Goal: Task Accomplishment & Management: Manage account settings

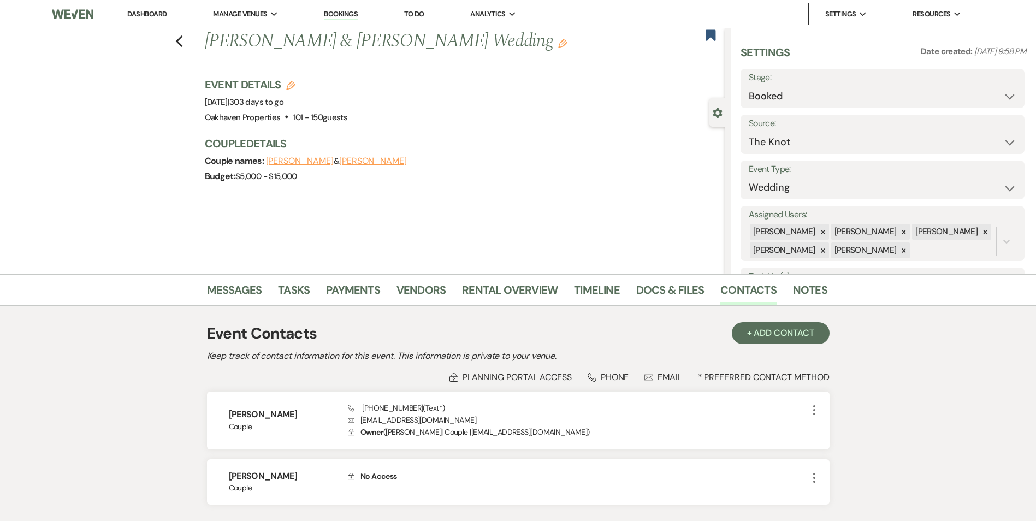
select select "2"
click at [228, 282] on link "Messages" at bounding box center [234, 293] width 55 height 24
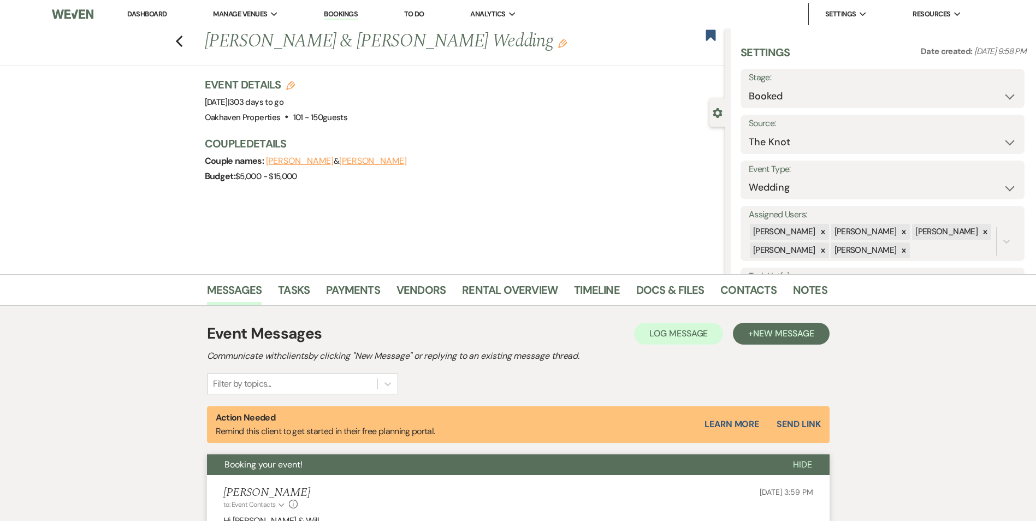
click at [139, 11] on link "Dashboard" at bounding box center [146, 13] width 39 height 9
click at [159, 15] on link "Dashboard" at bounding box center [146, 13] width 39 height 9
click at [161, 14] on link "Dashboard" at bounding box center [146, 13] width 39 height 9
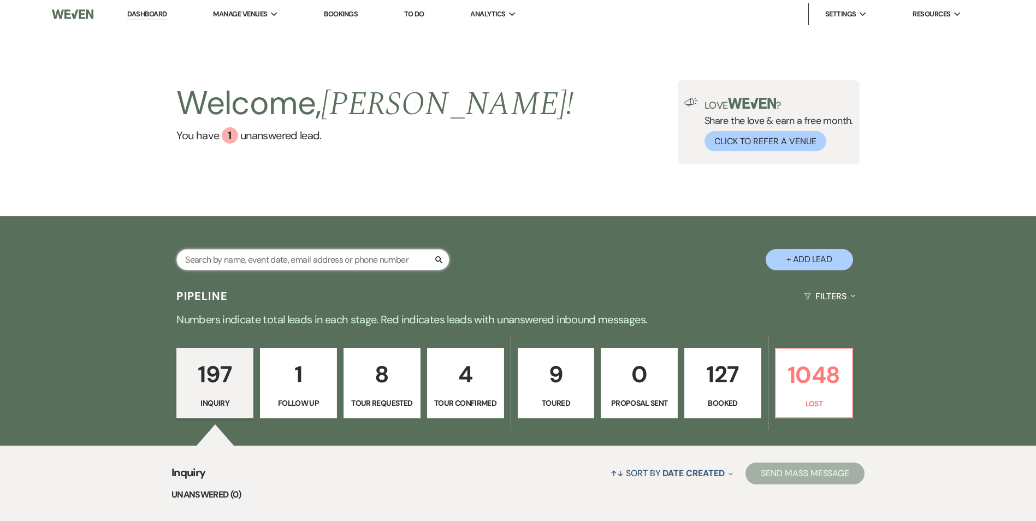
click at [289, 261] on input "text" at bounding box center [312, 259] width 273 height 21
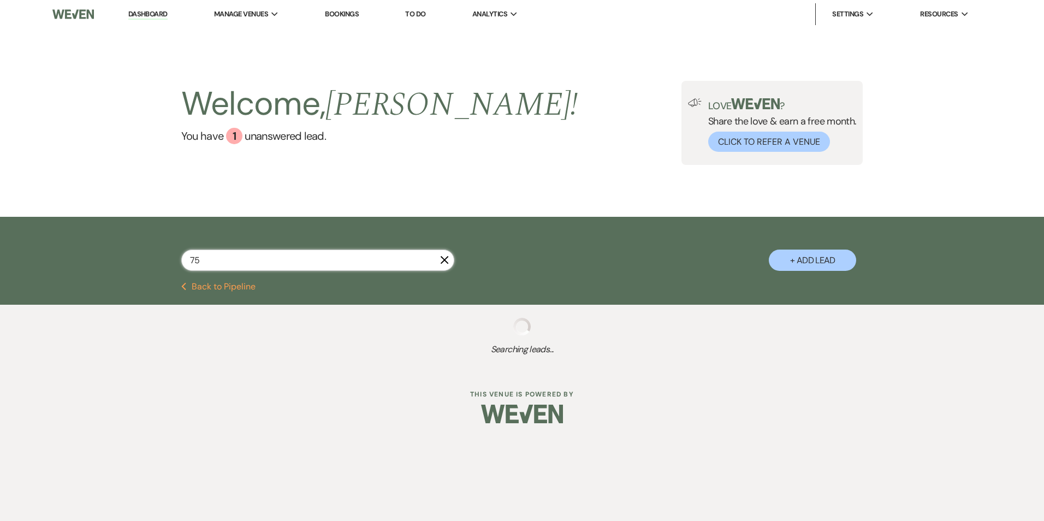
type input "757"
select select "8"
select select "6"
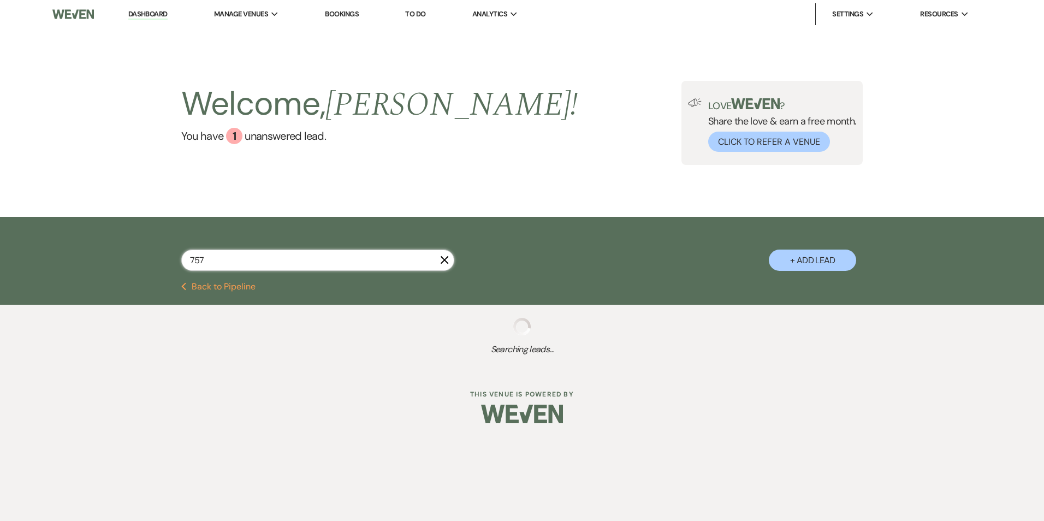
select select "8"
select select "6"
select select "8"
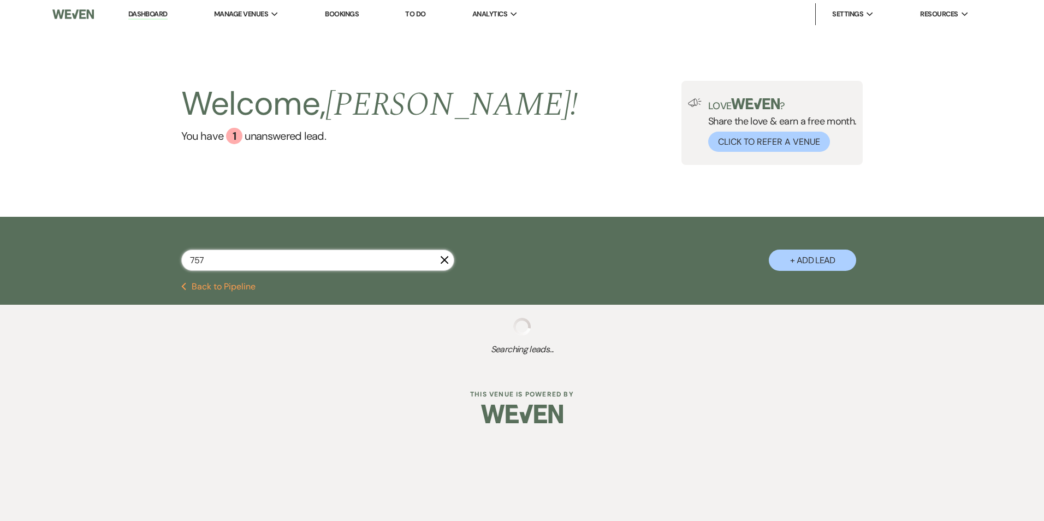
select select "7"
select select "8"
select select "1"
select select "8"
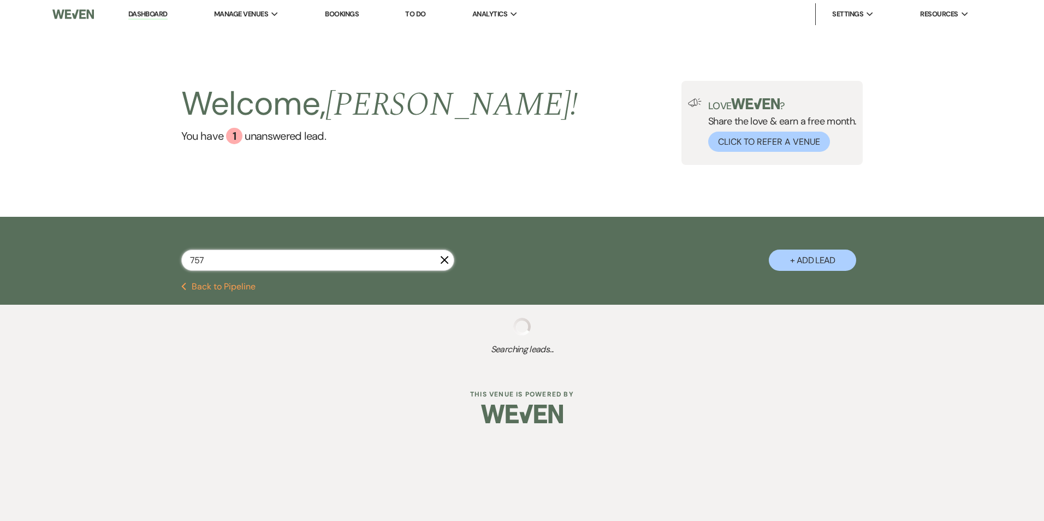
select select "8"
select select "6"
select select "8"
select select "5"
select select "8"
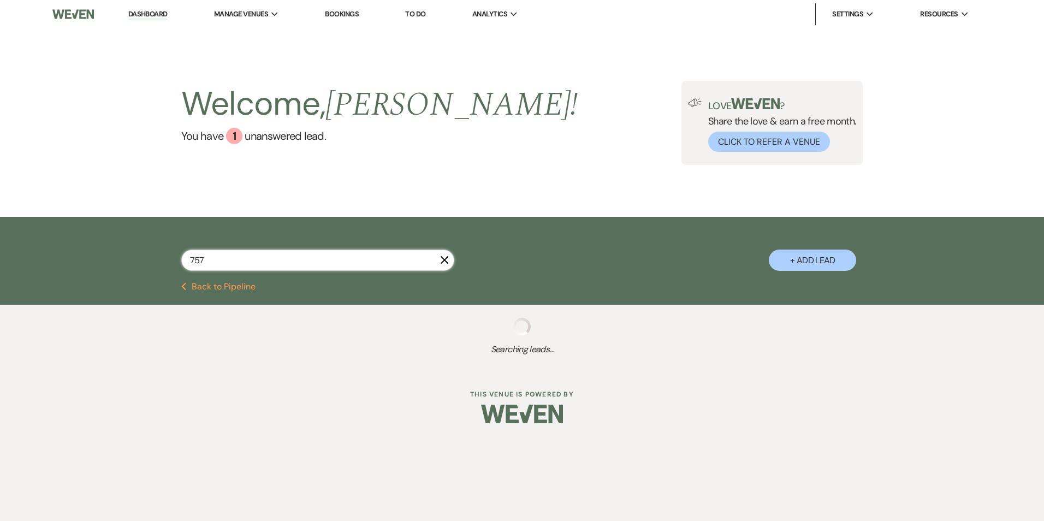
select select "8"
select select "5"
select select "8"
select select "5"
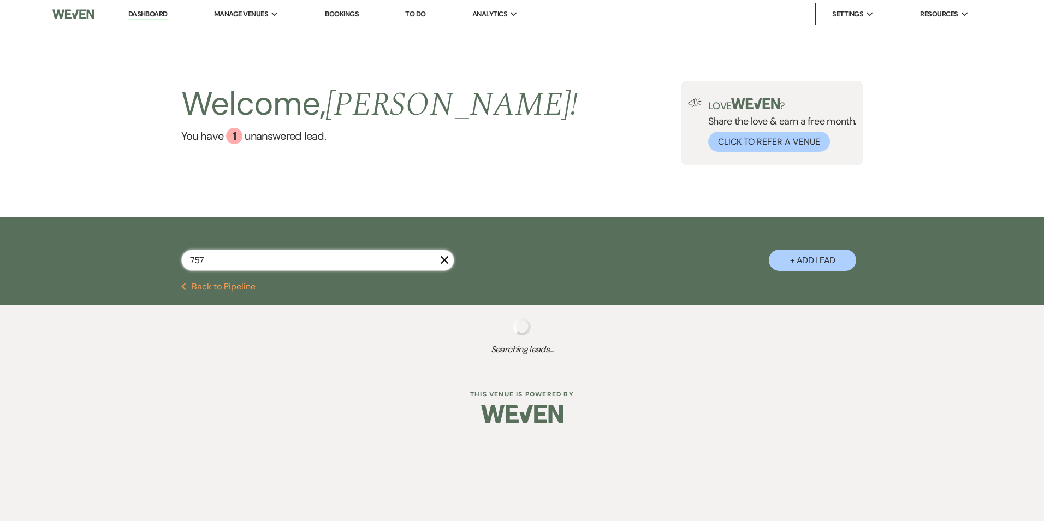
select select "8"
select select "6"
select select "8"
select select "1"
select select "8"
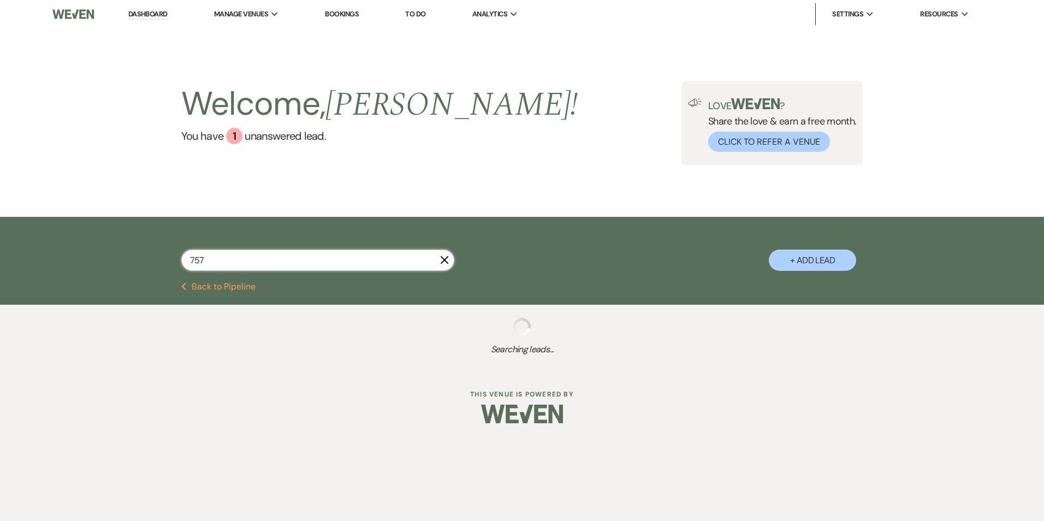
select select "8"
select select "3"
select select "8"
select select "6"
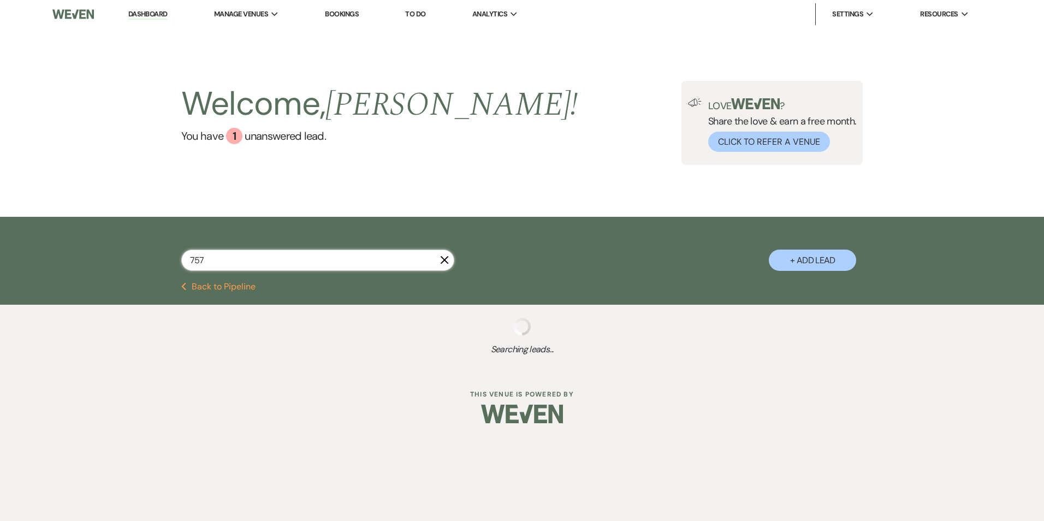
select select "8"
select select "5"
select select "8"
select select "5"
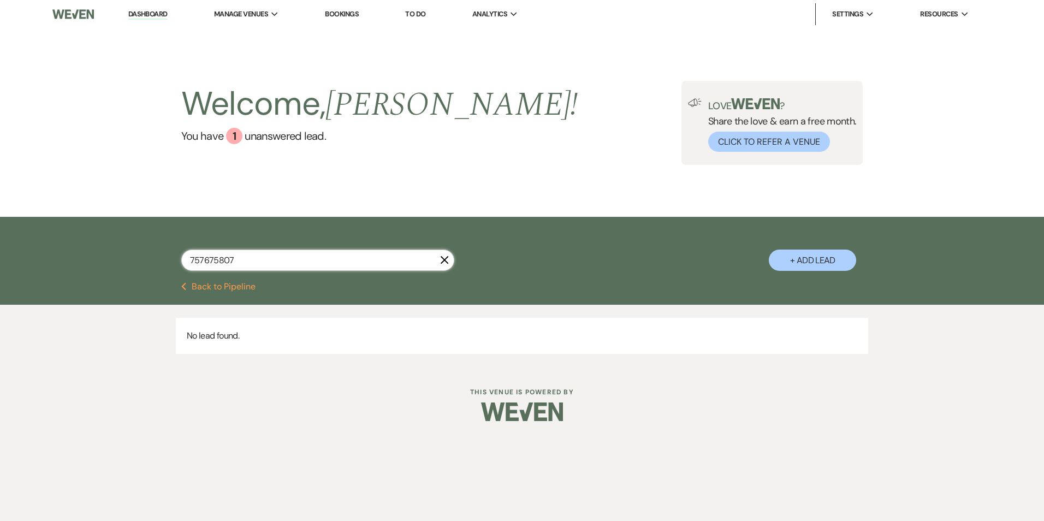
type input "7576758077"
click at [204, 260] on input "7576758077" at bounding box center [317, 260] width 273 height 21
drag, startPoint x: 259, startPoint y: 256, endPoint x: 169, endPoint y: 262, distance: 90.8
click at [167, 263] on div "7576758077 X + Add Lead" at bounding box center [522, 250] width 786 height 57
click at [215, 283] on button "Previous Back to Pipeline" at bounding box center [218, 286] width 75 height 9
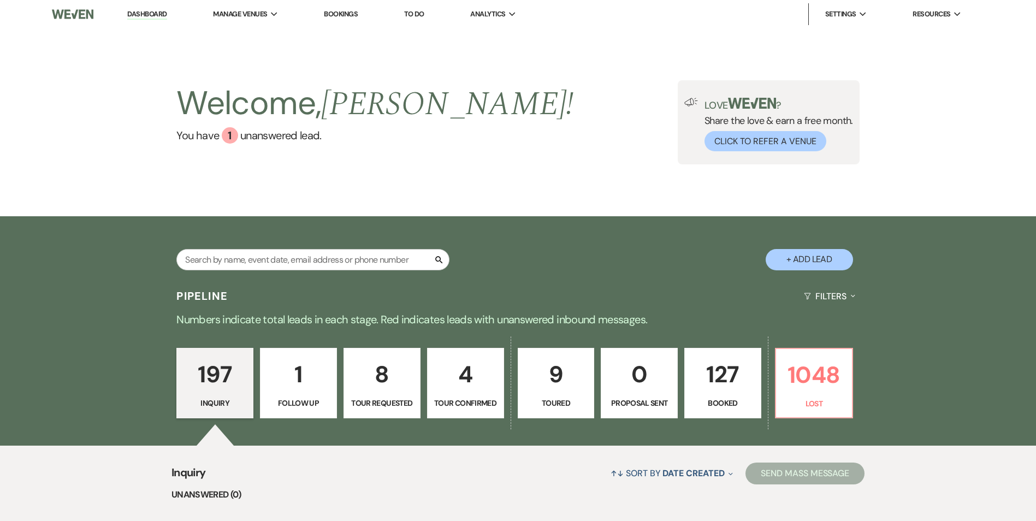
click at [578, 393] on link "9 Toured" at bounding box center [556, 383] width 77 height 71
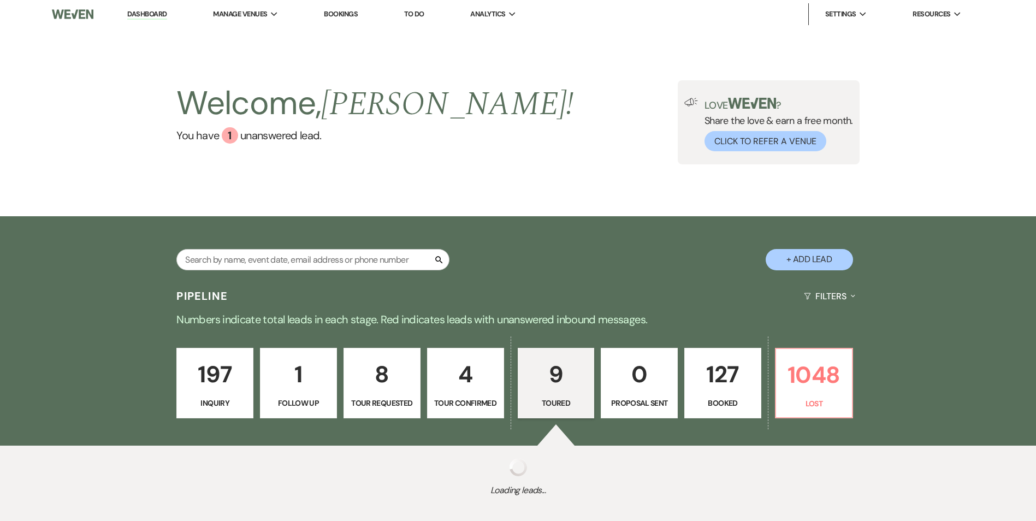
select select "5"
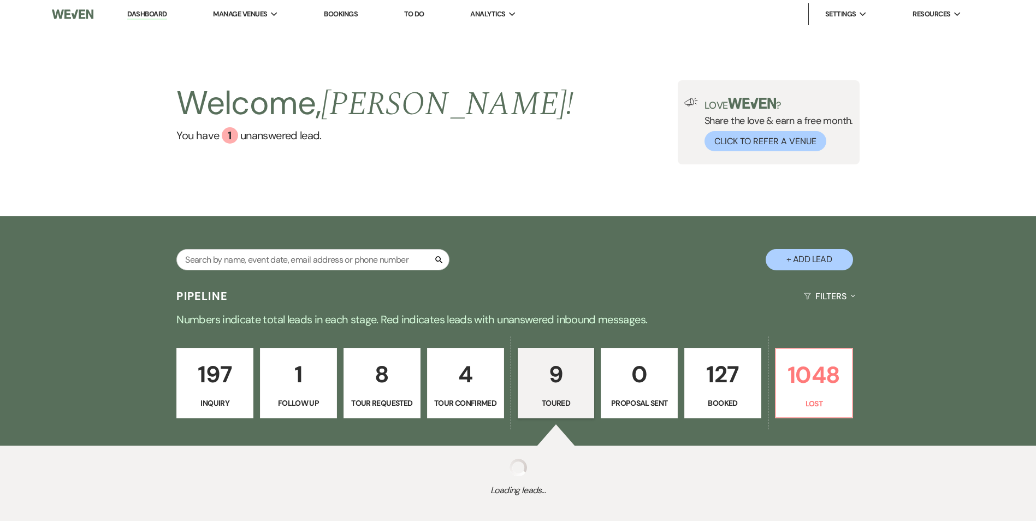
select select "5"
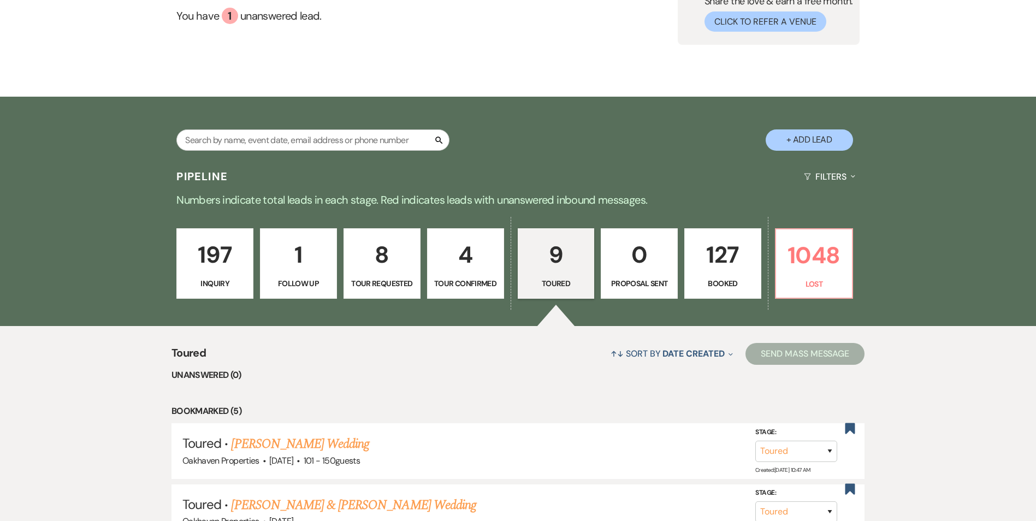
scroll to position [218, 0]
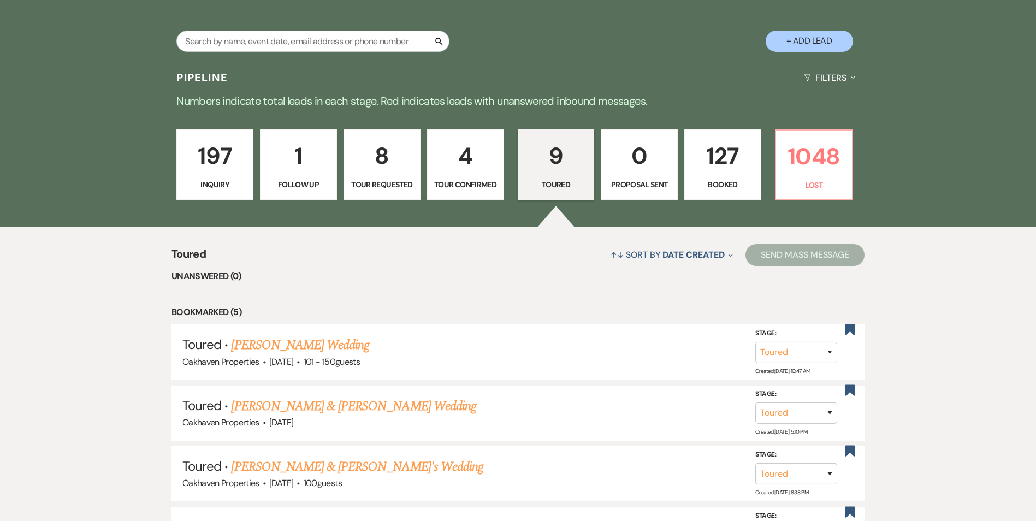
click at [388, 409] on link "[PERSON_NAME] & [PERSON_NAME] Wedding" at bounding box center [353, 406] width 245 height 20
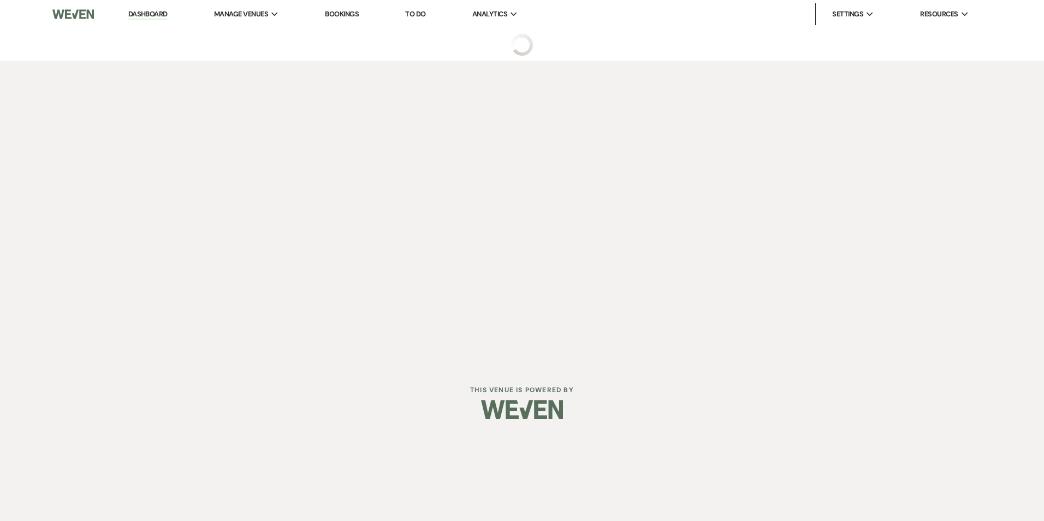
select select "5"
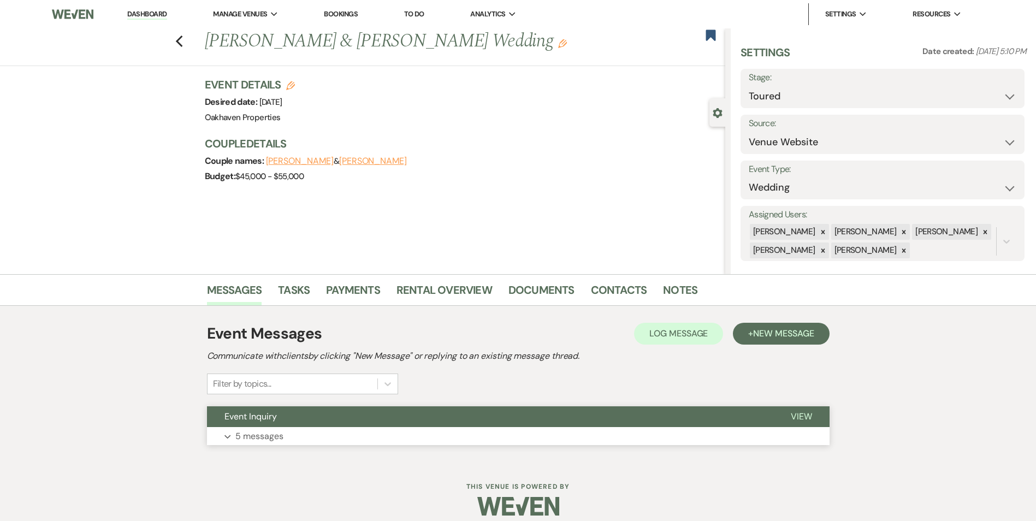
drag, startPoint x: 790, startPoint y: 418, endPoint x: 764, endPoint y: 426, distance: 27.3
click at [790, 418] on button "View" at bounding box center [801, 416] width 56 height 21
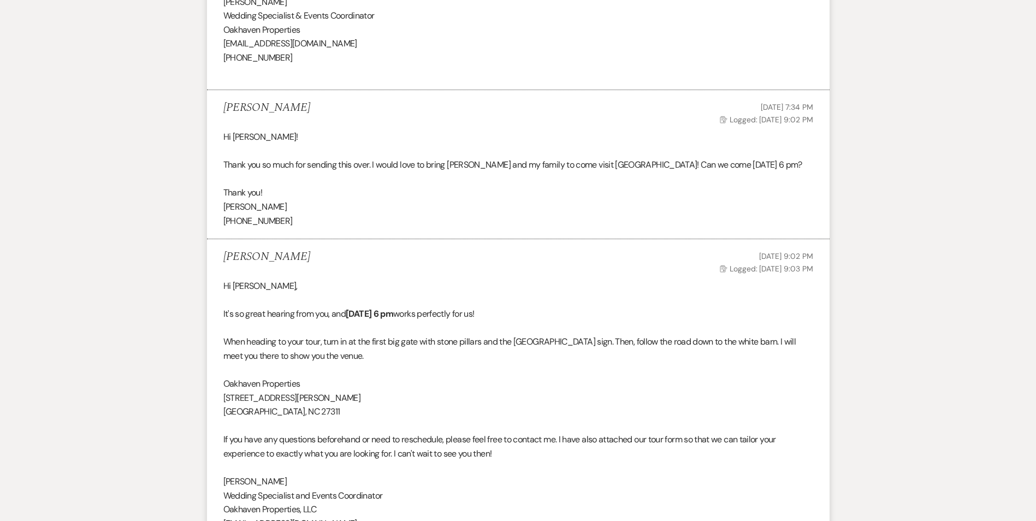
scroll to position [1202, 0]
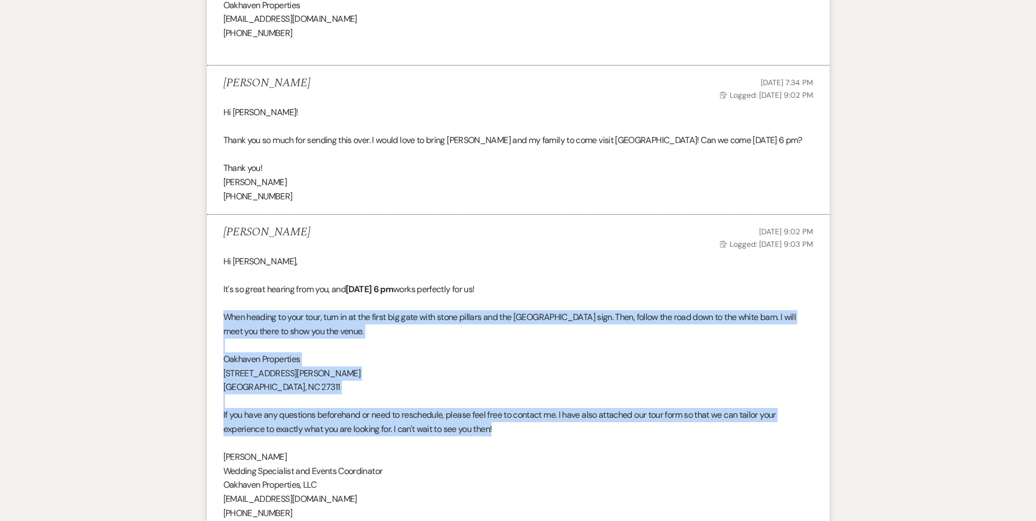
drag, startPoint x: 497, startPoint y: 413, endPoint x: 226, endPoint y: 299, distance: 294.9
click at [226, 299] on div "Hi [PERSON_NAME], It's so great hearing from you, and [DATE] 6 pm works perfect…" at bounding box center [518, 394] width 590 height 280
drag, startPoint x: 226, startPoint y: 299, endPoint x: 234, endPoint y: 306, distance: 11.2
copy div "When heading to your tour, turn in at the first big gate with stone pillars and…"
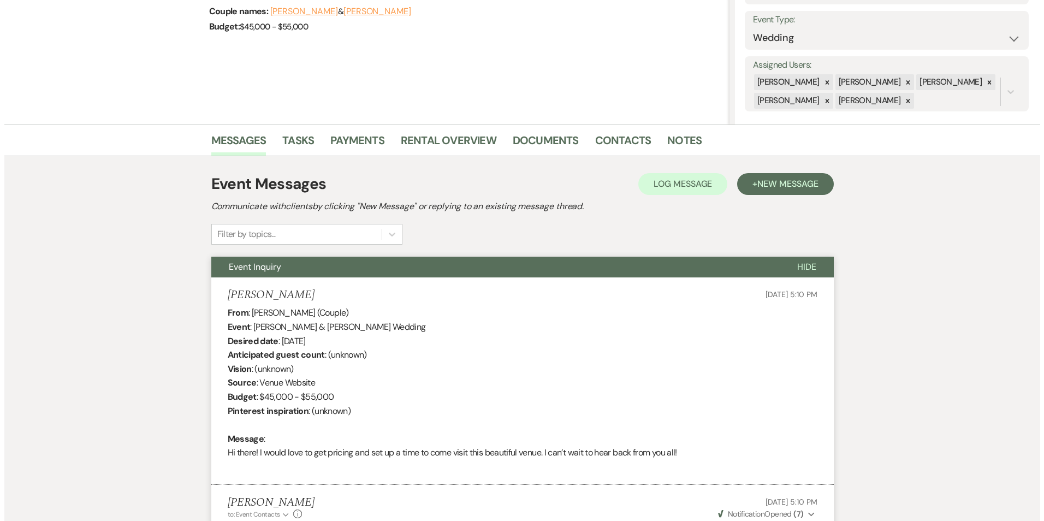
scroll to position [0, 0]
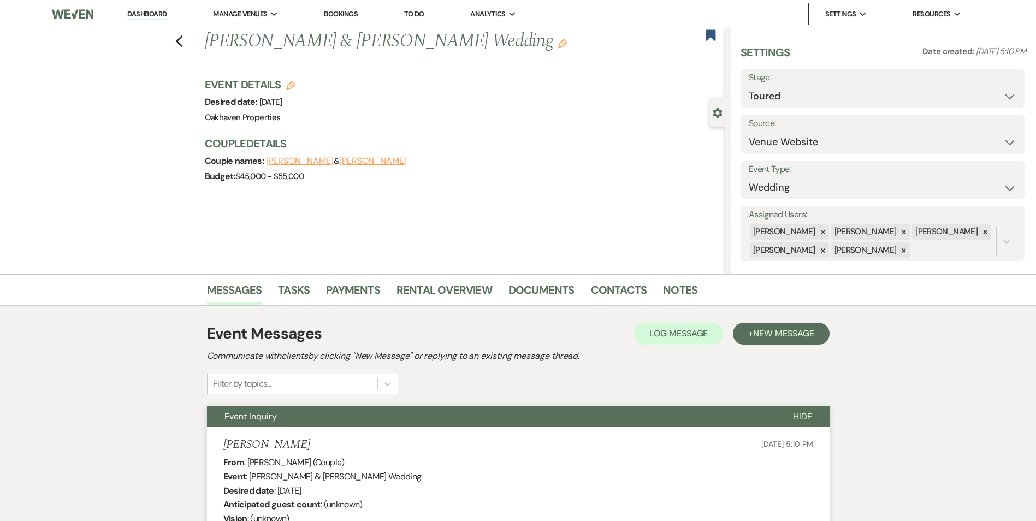
click at [142, 3] on nav "Dashboard Manage Venues Expand Oakhaven Properties Bookings To Do Analytics Exp…" at bounding box center [518, 14] width 1036 height 28
click at [143, 11] on link "Dashboard" at bounding box center [146, 14] width 39 height 10
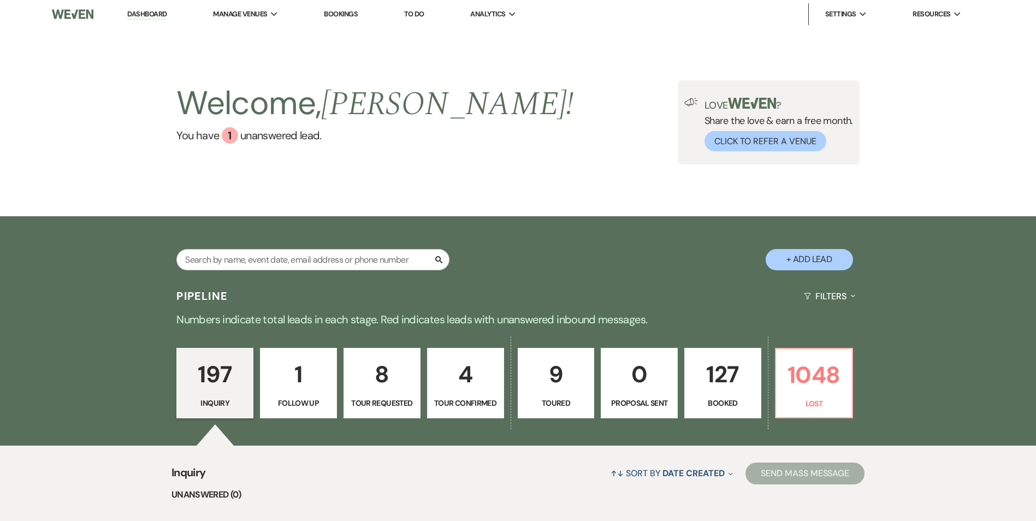
click at [838, 262] on button "+ Add Lead" at bounding box center [809, 259] width 87 height 21
select select "769"
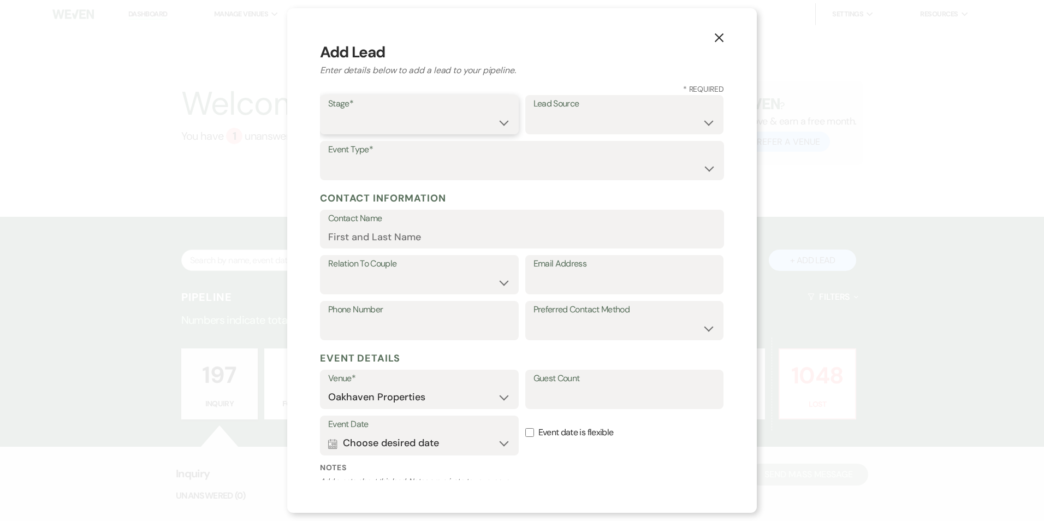
click at [370, 127] on select "Inquiry Follow Up Tour Requested Tour Confirmed Toured Proposal Sent Booked Lost" at bounding box center [419, 122] width 182 height 21
select select "4"
click at [328, 112] on select "Inquiry Follow Up Tour Requested Tour Confirmed Toured Proposal Sent Booked Lost" at bounding box center [419, 122] width 182 height 21
click at [566, 124] on select "Weven Venue Website Instagram Facebook Pinterest Google The Knot Wedding Wire H…" at bounding box center [624, 122] width 182 height 21
select select "22"
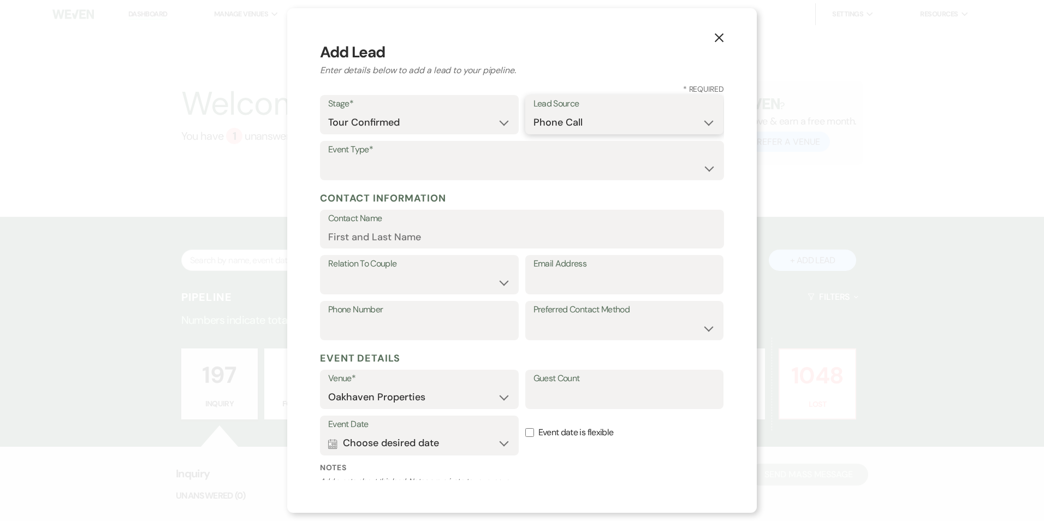
click at [533, 112] on select "Weven Venue Website Instagram Facebook Pinterest Google The Knot Wedding Wire H…" at bounding box center [624, 122] width 182 height 21
click at [412, 179] on select "Wedding Anniversary Party Baby Shower Bachelorette / Bachelor Party Birthday Pa…" at bounding box center [522, 168] width 388 height 21
click at [406, 174] on select "Wedding Anniversary Party Baby Shower Bachelorette / Bachelor Party Birthday Pa…" at bounding box center [522, 168] width 388 height 21
select select "15"
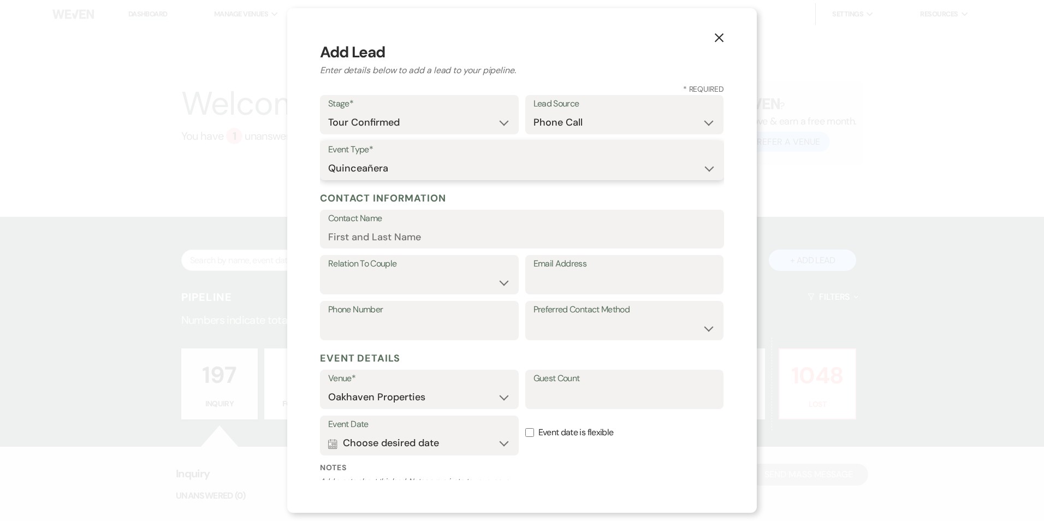
click at [328, 158] on select "Wedding Anniversary Party Baby Shower Bachelorette / Bachelor Party Birthday Pa…" at bounding box center [522, 168] width 388 height 21
click at [379, 235] on input "Contact Name" at bounding box center [522, 236] width 388 height 21
type input "[PERSON_NAME]"
click at [376, 288] on select "Client Event Planner Parent of Client Family Member Friend Other" at bounding box center [419, 282] width 182 height 21
click at [328, 272] on select "Client Event Planner Parent of Client Family Member Friend Other" at bounding box center [419, 282] width 182 height 21
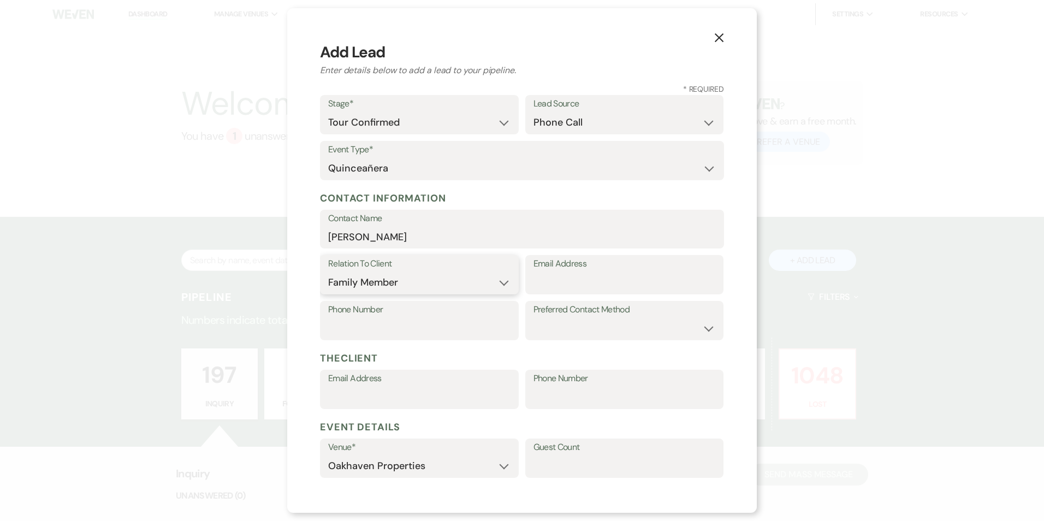
click at [489, 282] on select "Client Event Planner Parent of Client Family Member Friend Other" at bounding box center [419, 282] width 182 height 21
select select "1"
click at [328, 272] on select "Client Event Planner Parent of Client Family Member Friend Other" at bounding box center [419, 282] width 182 height 21
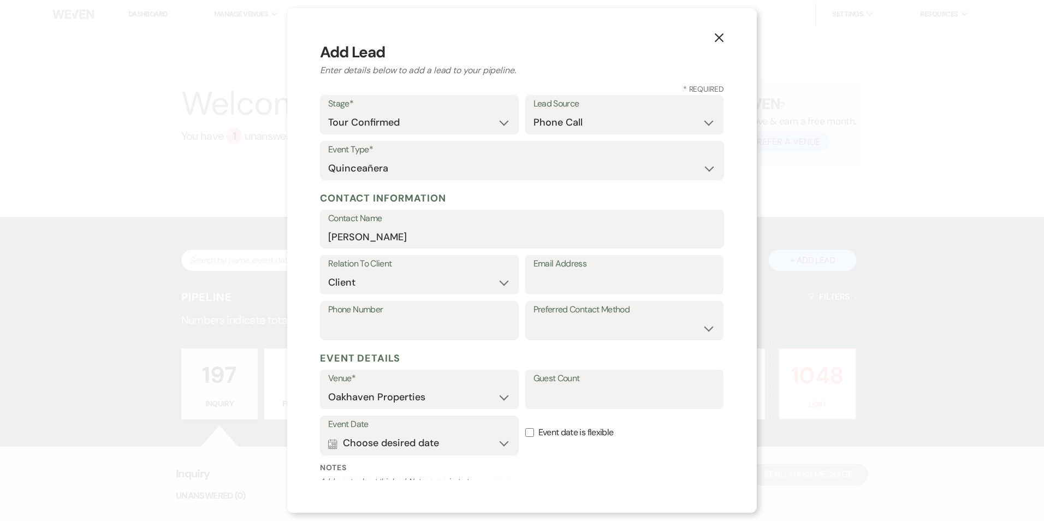
click at [526, 290] on div "Email Address" at bounding box center [624, 274] width 199 height 39
click at [533, 283] on input "Email Address" at bounding box center [624, 282] width 182 height 21
type input "[EMAIL_ADDRESS][DOMAIN_NAME]"
click at [473, 322] on input "Phone Number" at bounding box center [419, 328] width 182 height 21
type input "4347284610"
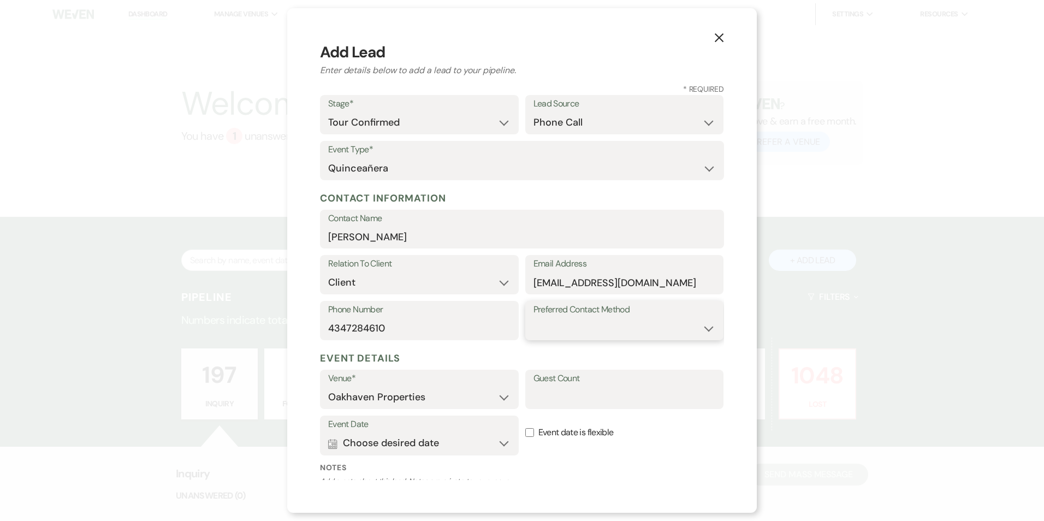
drag, startPoint x: 563, startPoint y: 323, endPoint x: 563, endPoint y: 333, distance: 10.4
click at [563, 325] on select "Email Phone Text" at bounding box center [624, 328] width 182 height 21
select select "phone"
click at [533, 318] on select "Email Phone Text" at bounding box center [624, 328] width 182 height 21
click at [549, 394] on input "Guest Count" at bounding box center [624, 397] width 182 height 21
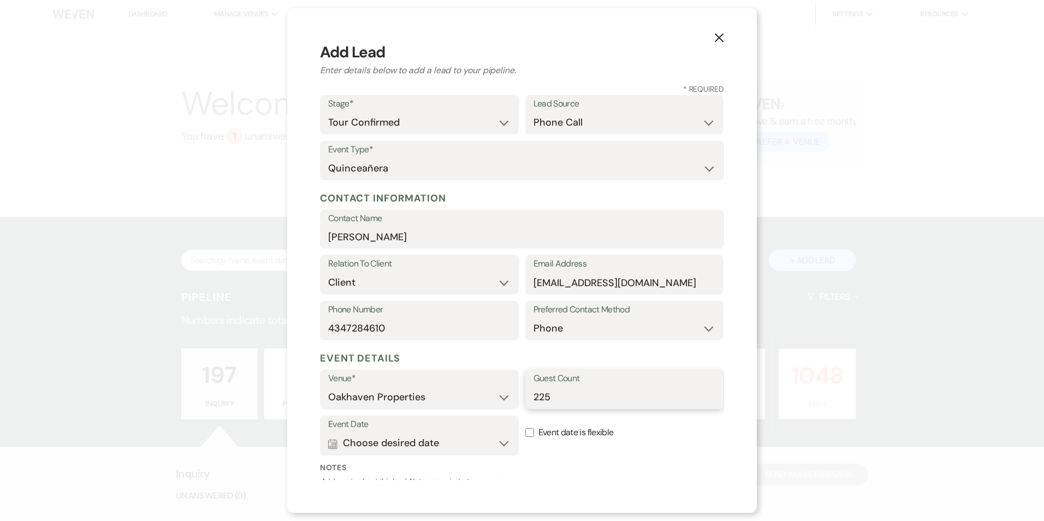
type input "225"
drag, startPoint x: 468, startPoint y: 442, endPoint x: 473, endPoint y: 440, distance: 5.6
click at [468, 442] on button "Calendar Choose desired date Expand" at bounding box center [419, 443] width 182 height 22
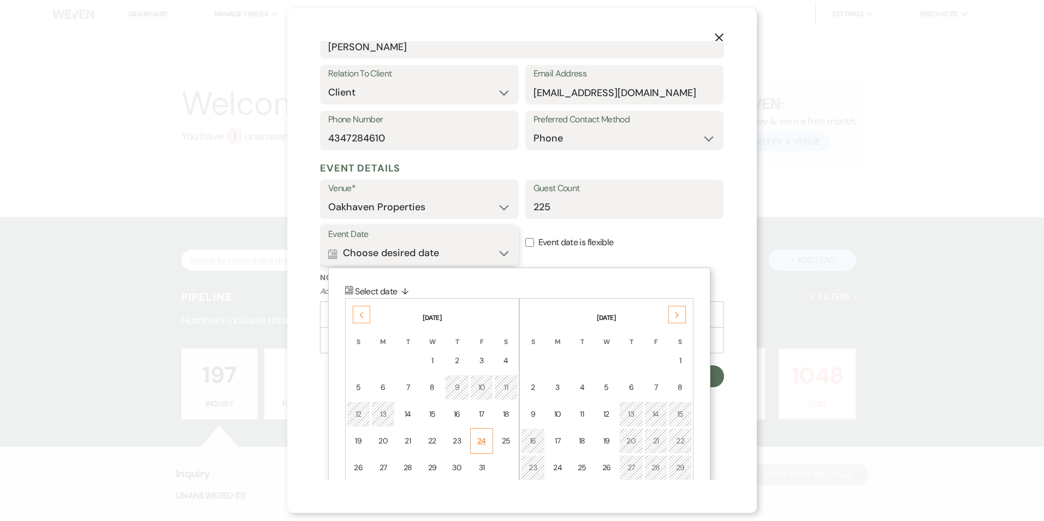
scroll to position [236, 0]
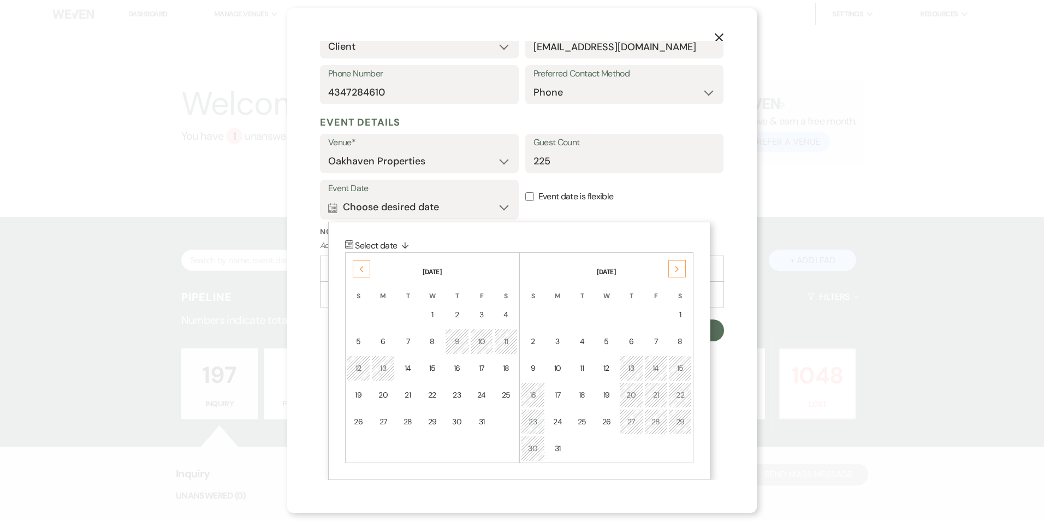
click at [359, 268] on div "Previous" at bounding box center [361, 268] width 17 height 17
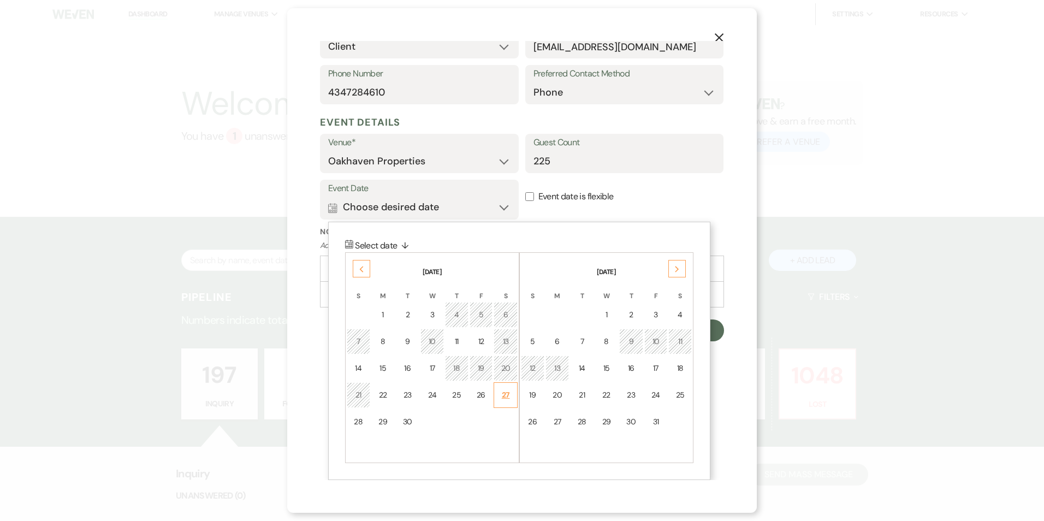
click at [503, 400] on div "27" at bounding box center [506, 394] width 10 height 11
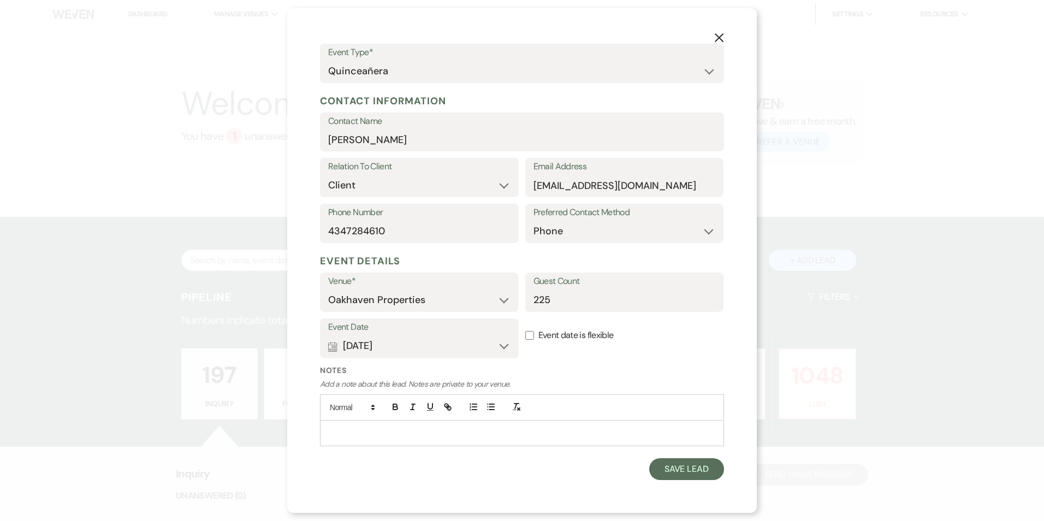
scroll to position [97, 0]
click at [470, 345] on button "Calendar [DATE] Expand" at bounding box center [419, 346] width 182 height 22
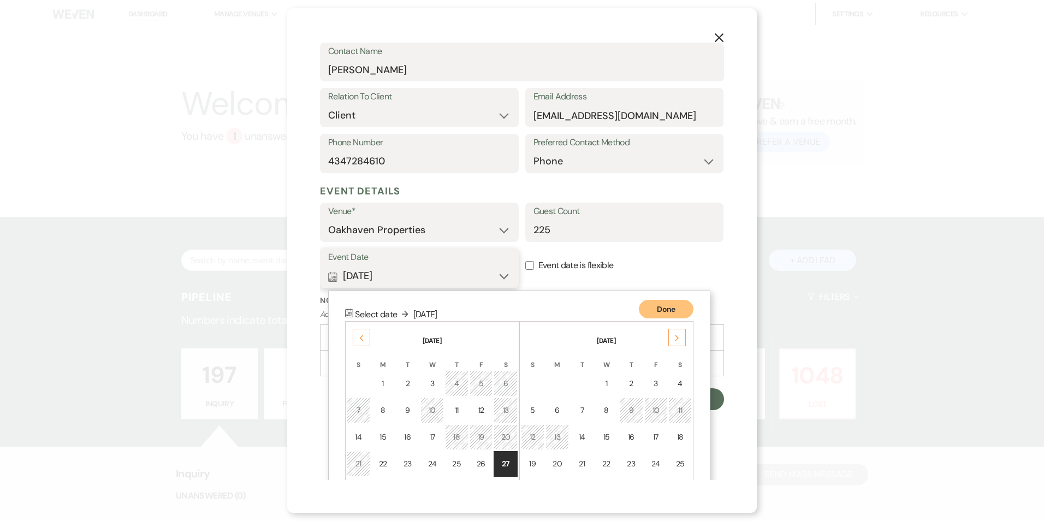
scroll to position [236, 0]
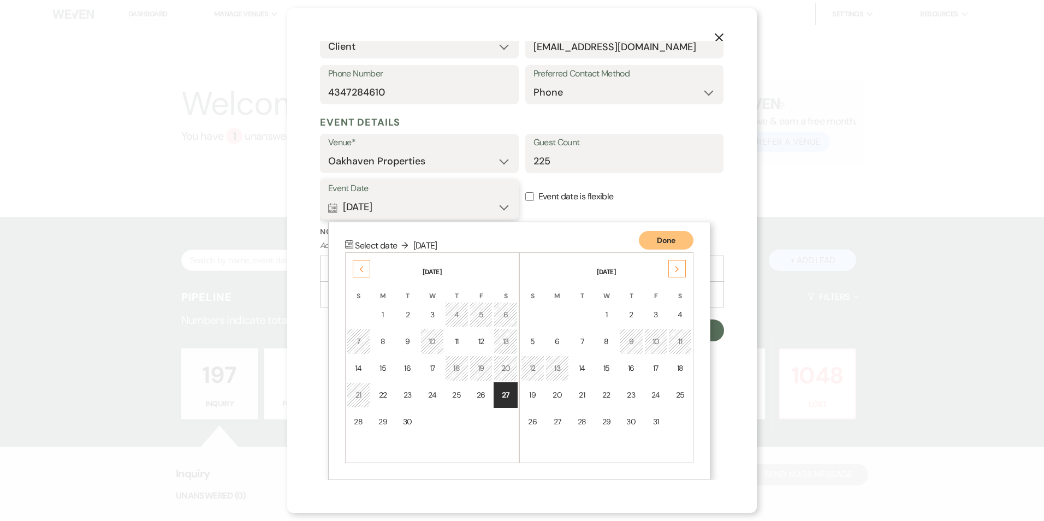
drag, startPoint x: 413, startPoint y: 211, endPoint x: 447, endPoint y: 197, distance: 36.4
click at [416, 209] on button "Calendar [DATE] Collapse" at bounding box center [419, 208] width 182 height 22
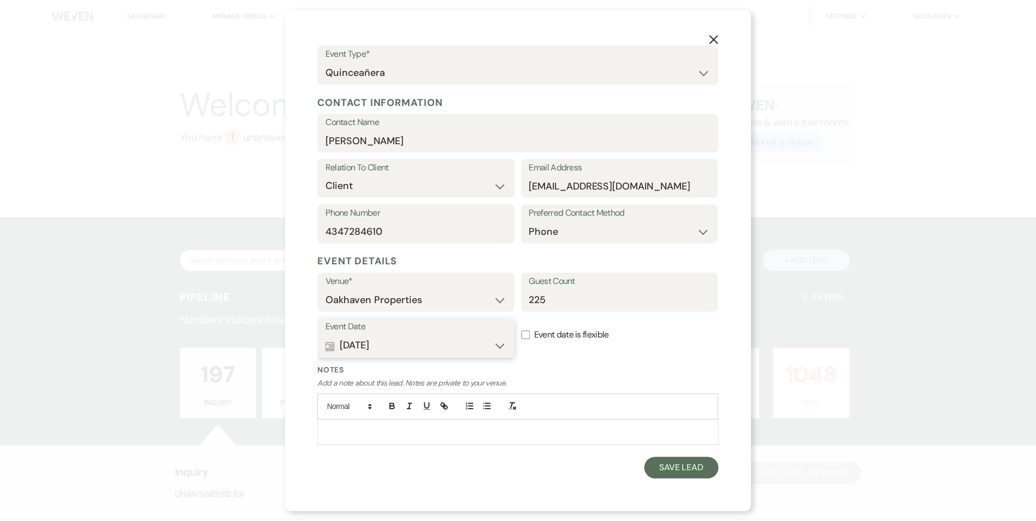
scroll to position [97, 0]
click at [657, 468] on button "Save Lead" at bounding box center [686, 469] width 75 height 22
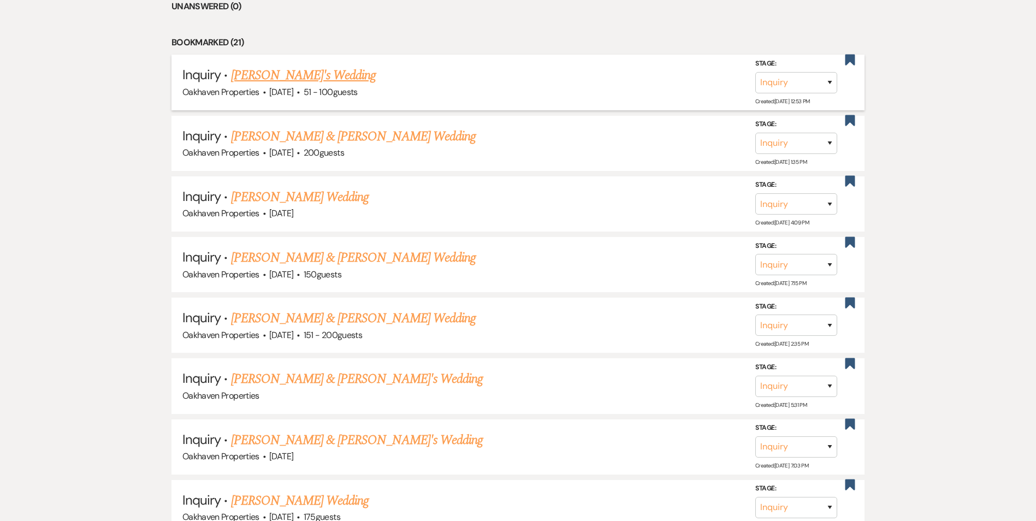
scroll to position [109, 0]
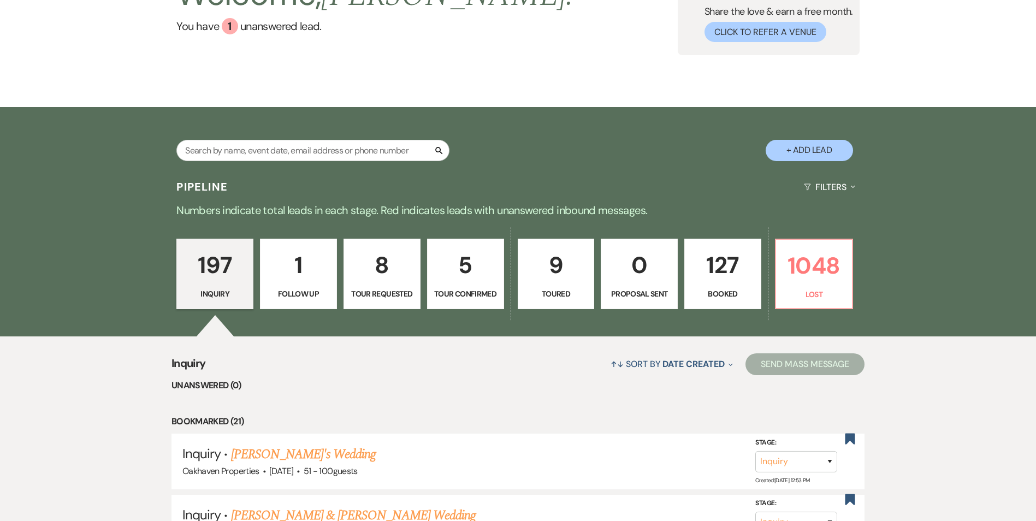
click at [448, 285] on link "5 Tour Confirmed" at bounding box center [465, 274] width 77 height 71
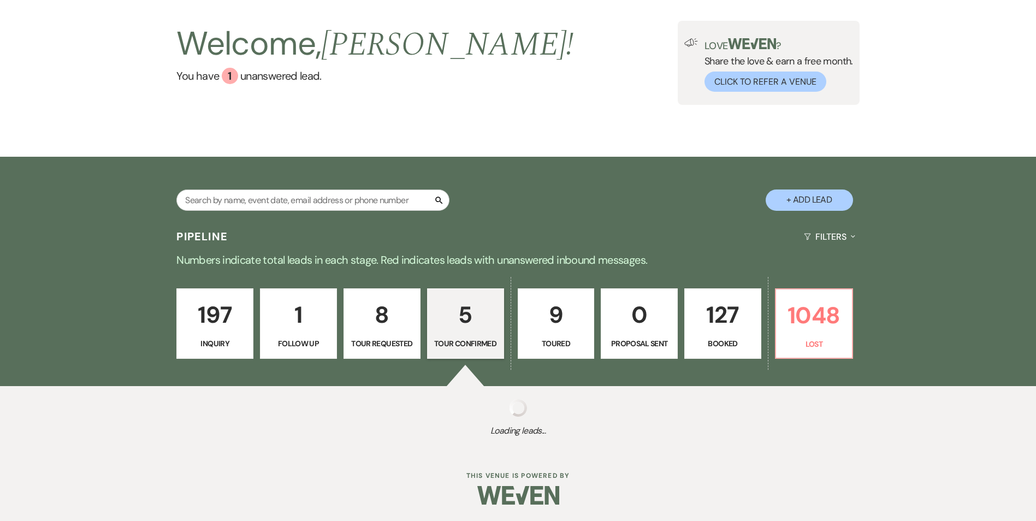
select select "4"
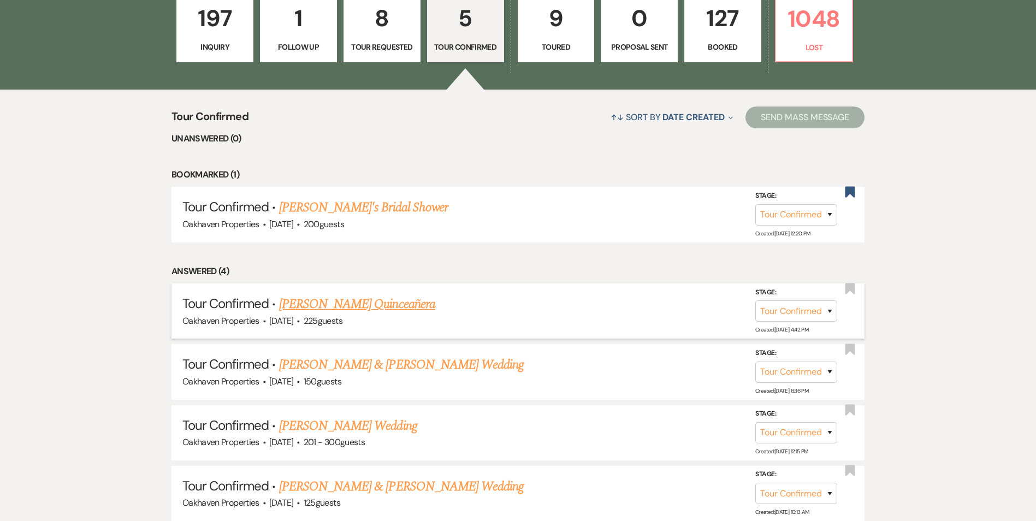
scroll to position [382, 0]
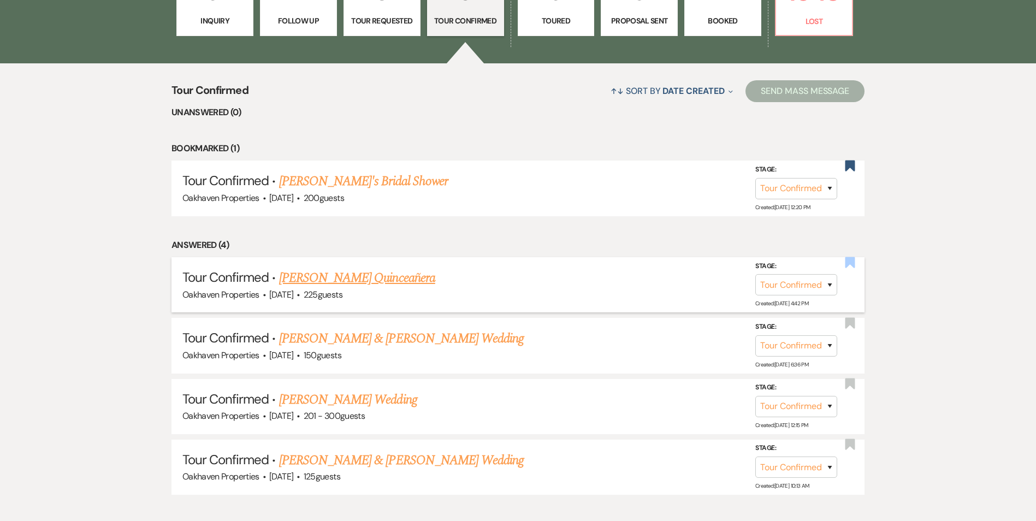
click at [852, 263] on use "button" at bounding box center [850, 262] width 10 height 11
select select "4"
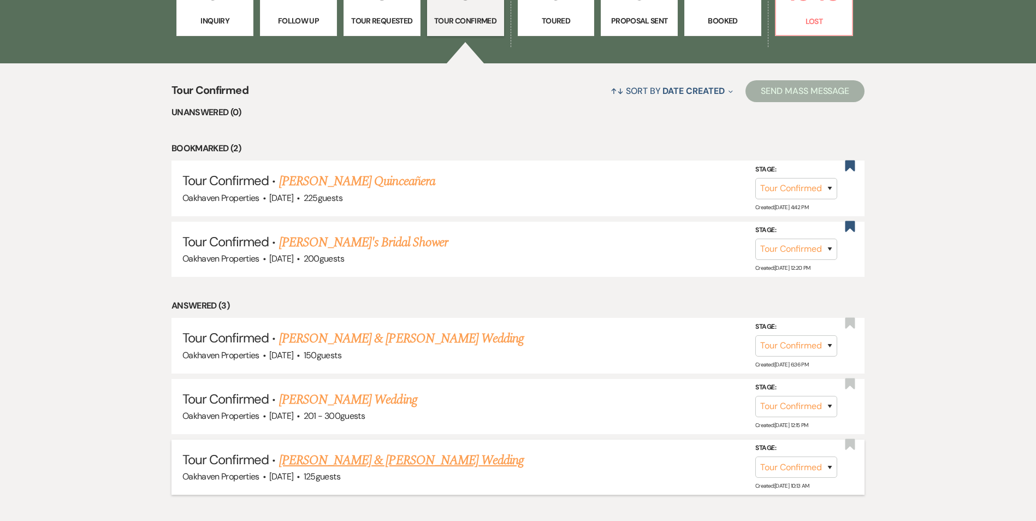
click at [341, 464] on link "[PERSON_NAME] & [PERSON_NAME] Wedding" at bounding box center [401, 460] width 245 height 20
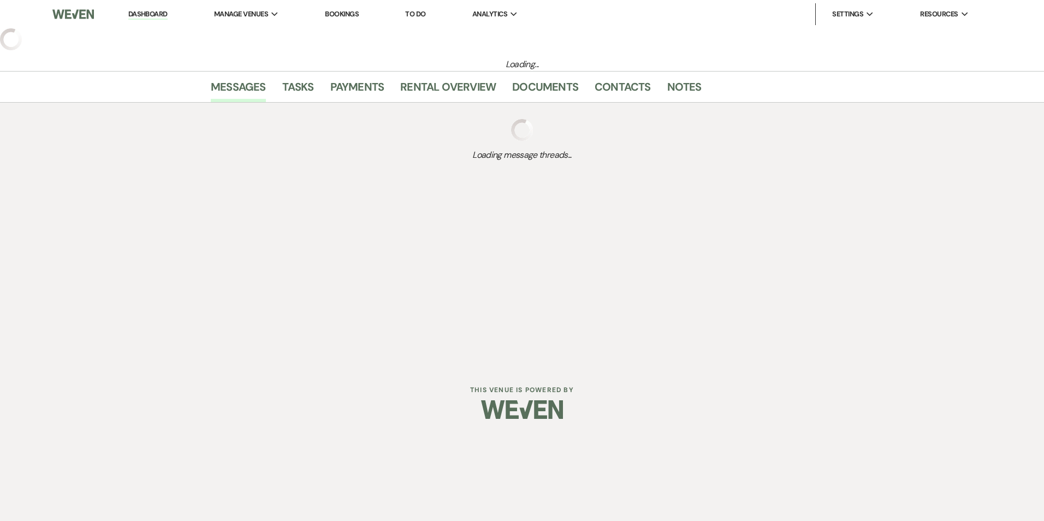
select select "4"
select select "5"
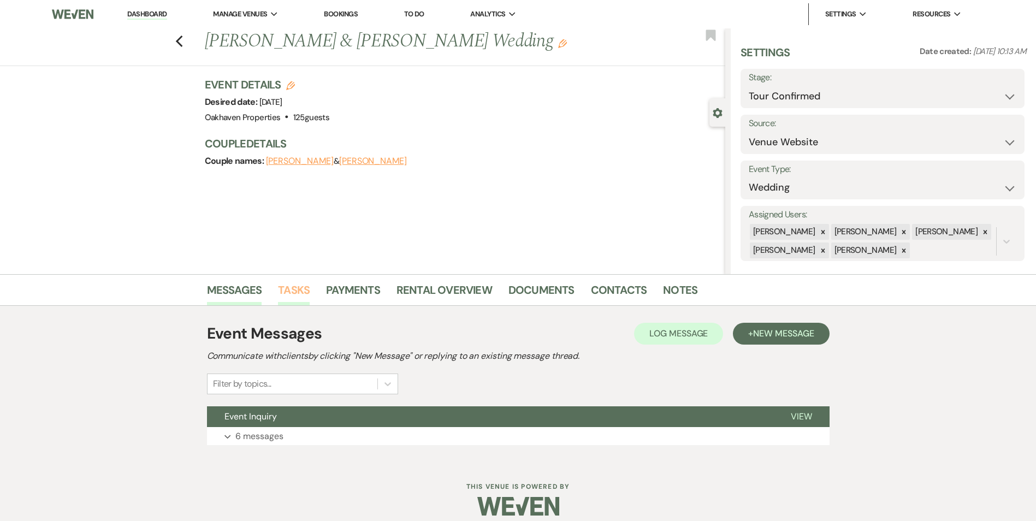
click at [281, 296] on link "Tasks" at bounding box center [294, 293] width 32 height 24
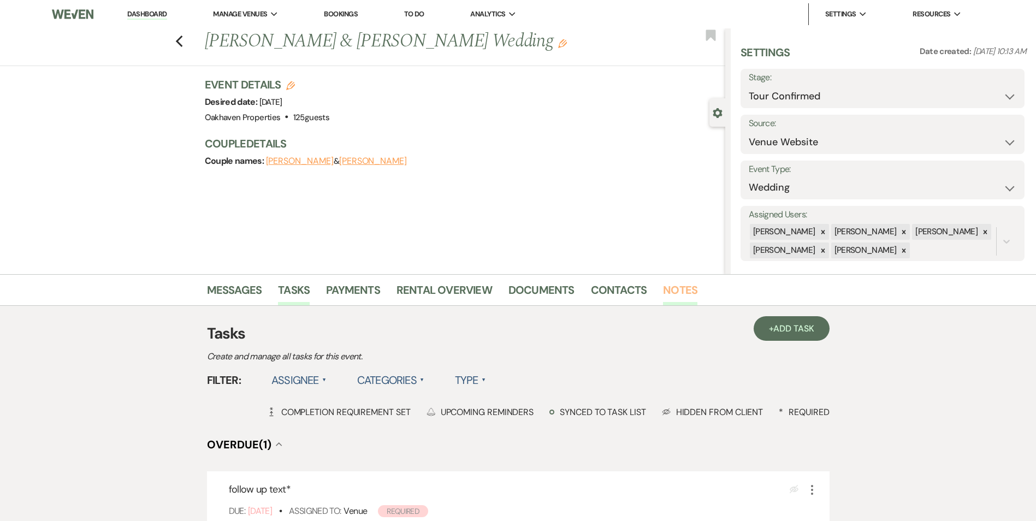
click at [668, 298] on link "Notes" at bounding box center [680, 293] width 34 height 24
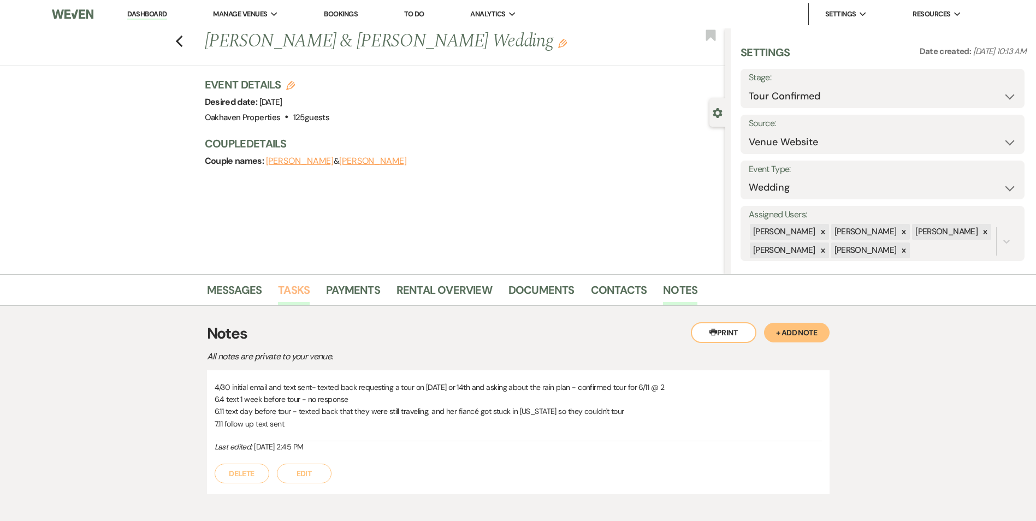
click at [297, 296] on link "Tasks" at bounding box center [294, 293] width 32 height 24
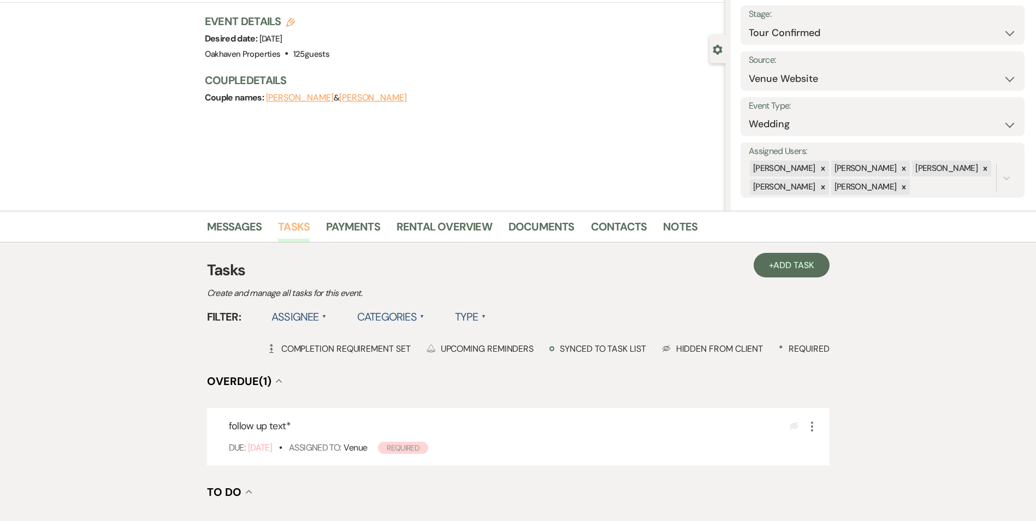
scroll to position [244, 0]
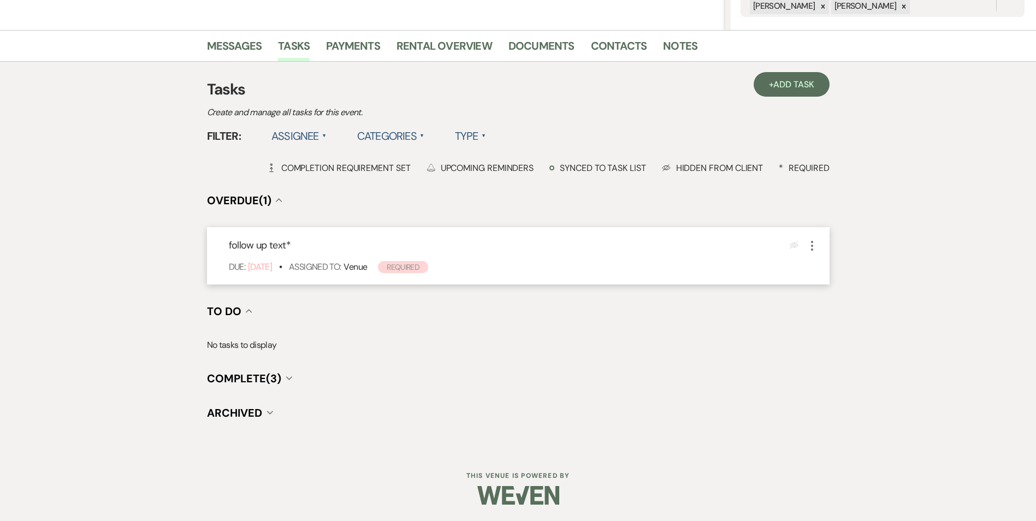
click at [811, 243] on icon "More" at bounding box center [811, 245] width 13 height 13
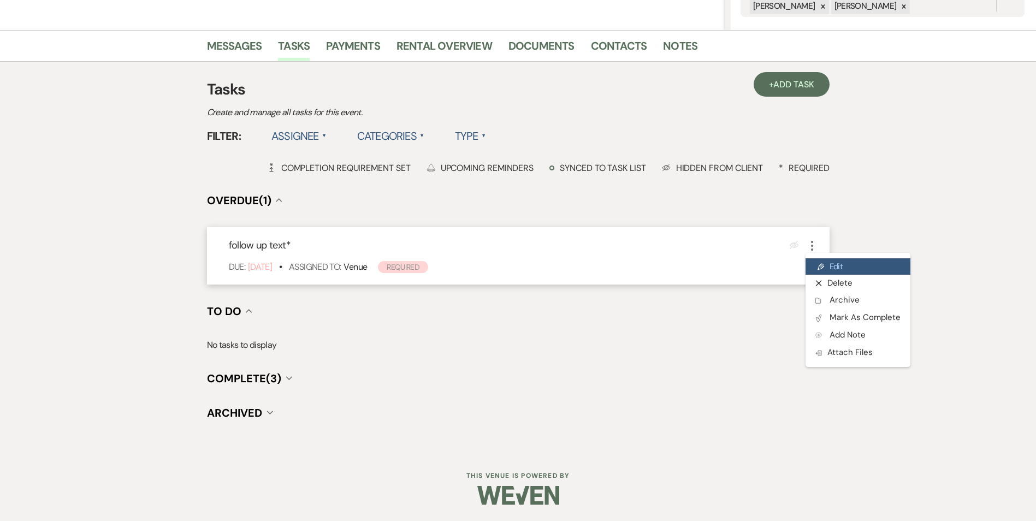
click at [821, 263] on icon "Pencil" at bounding box center [820, 267] width 7 height 8
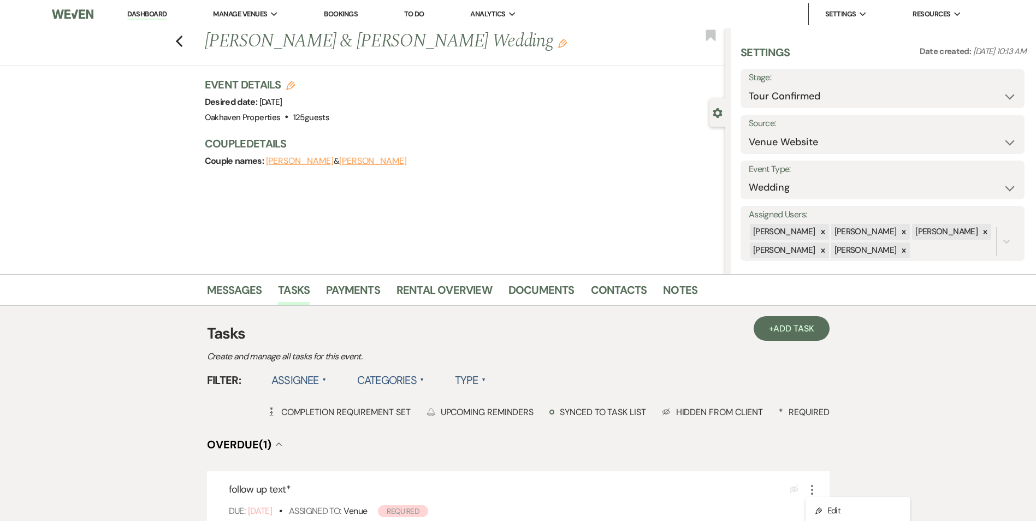
select select "true"
select select "31"
select select "venueHost"
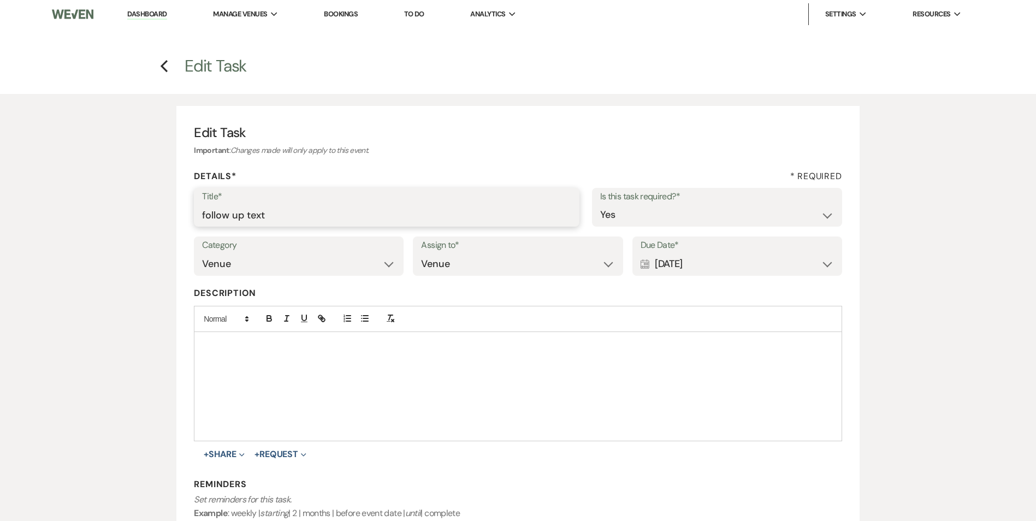
click at [124, 248] on div "Edit Task Important : Changes made will only apply to this event. Details* * Re…" at bounding box center [518, 356] width 1036 height 524
type input "final text email"
click at [722, 245] on label "Due Date*" at bounding box center [736, 246] width 193 height 16
click at [716, 265] on div "Calendar [DATE] Expand" at bounding box center [736, 263] width 193 height 21
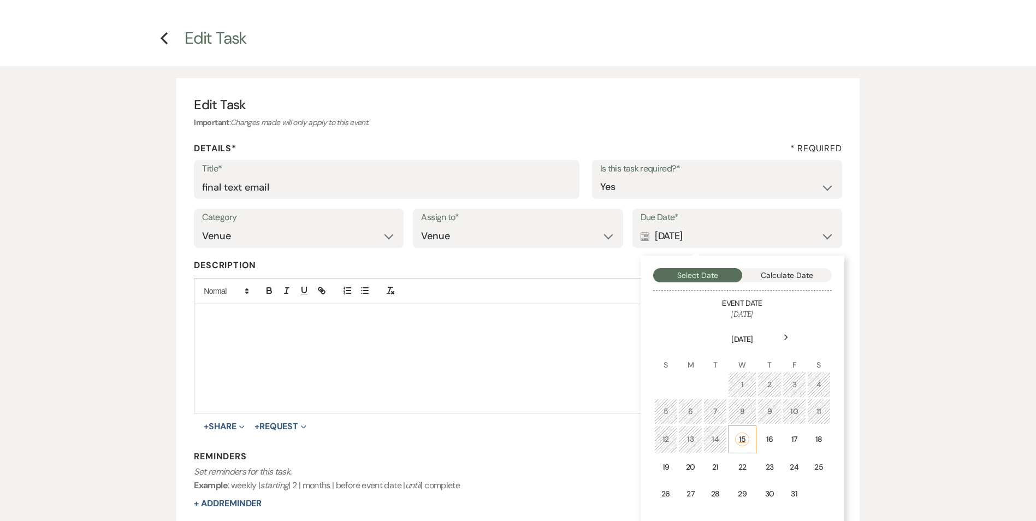
scroll to position [55, 0]
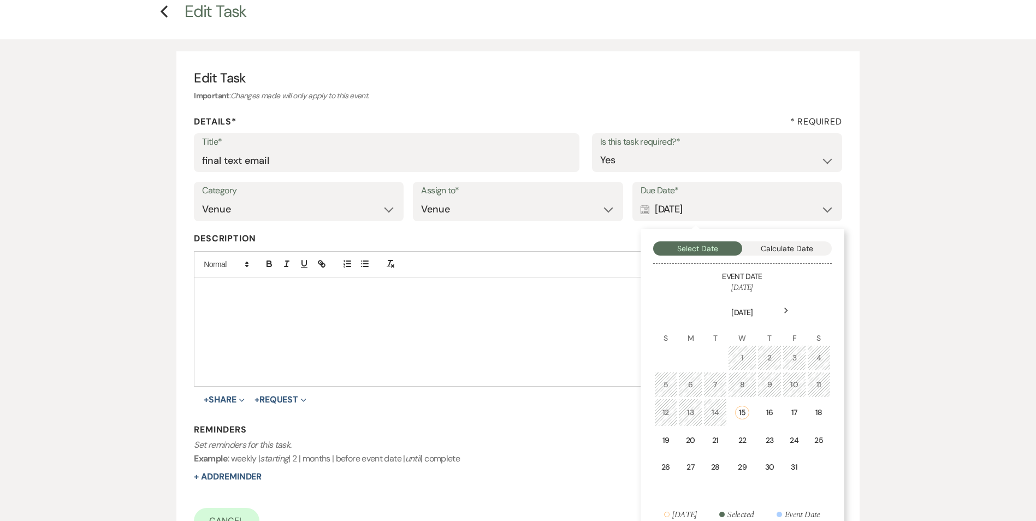
drag, startPoint x: 772, startPoint y: 412, endPoint x: 765, endPoint y: 414, distance: 6.9
click at [772, 411] on div "16" at bounding box center [769, 412] width 10 height 11
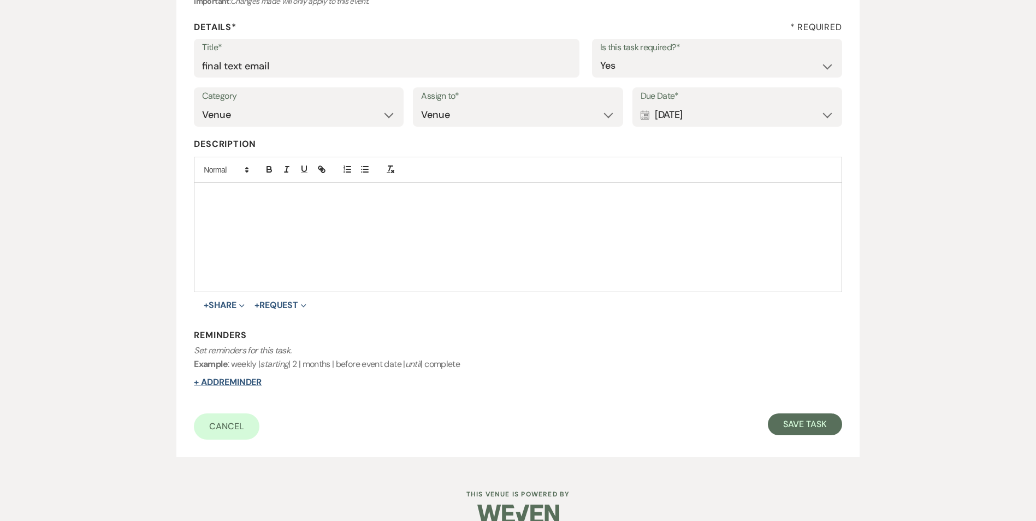
scroll to position [164, 0]
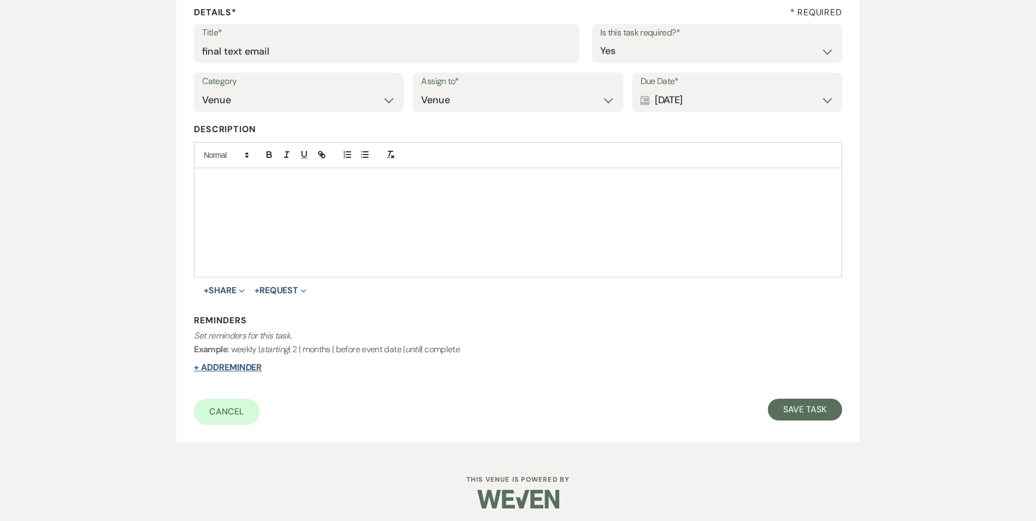
click at [249, 364] on button "+ Add Reminder" at bounding box center [228, 367] width 68 height 9
select select "host"
select select "days"
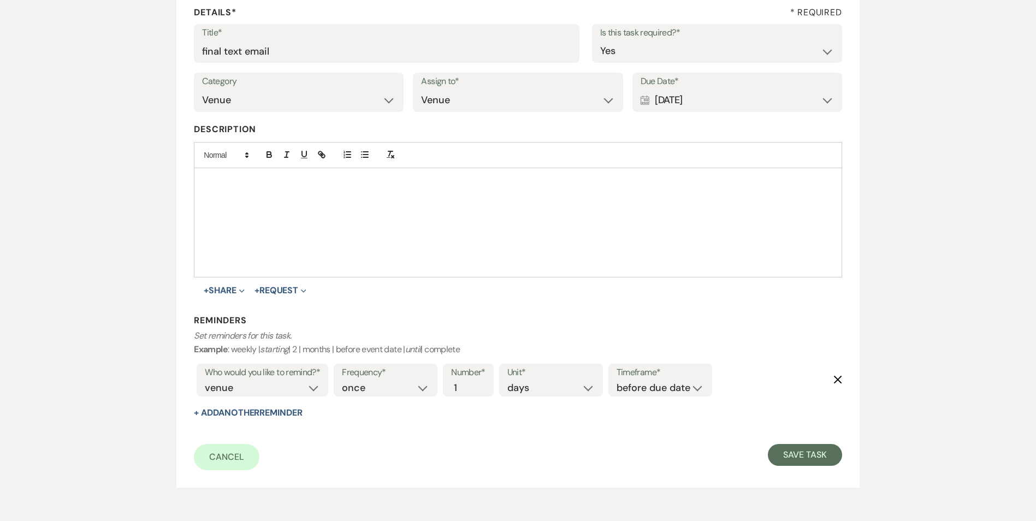
click at [616, 387] on div "Timeframe* before due date after due date on due date on custom date" at bounding box center [660, 380] width 104 height 33
drag, startPoint x: 650, startPoint y: 384, endPoint x: 650, endPoint y: 395, distance: 10.9
click at [650, 384] on select "before due date after due date on due date on custom date" at bounding box center [659, 388] width 87 height 15
select select "onDueDate"
click at [616, 381] on select "before due date after due date on due date on custom date" at bounding box center [659, 388] width 87 height 15
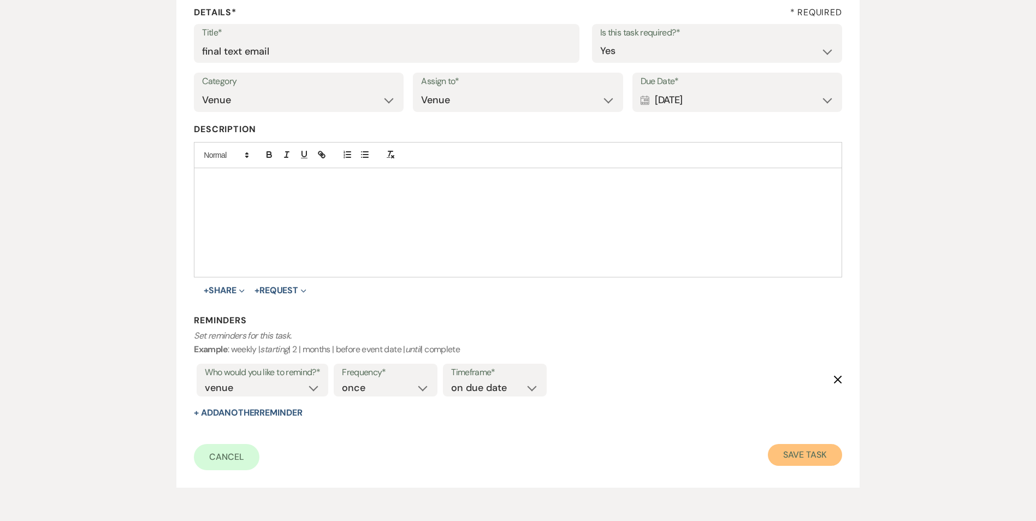
click at [805, 465] on button "Save Task" at bounding box center [805, 455] width 74 height 22
select select "4"
select select "5"
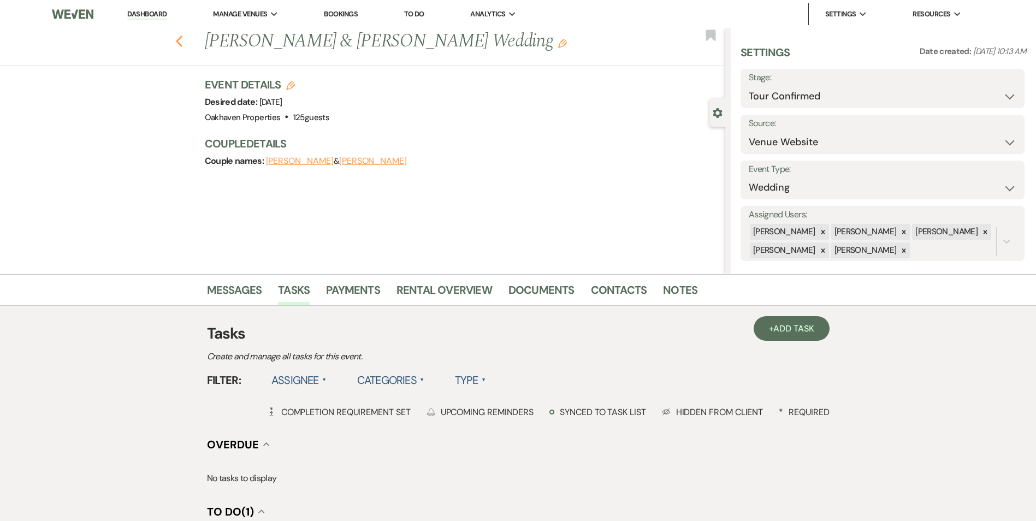
click at [182, 43] on use "button" at bounding box center [178, 41] width 7 height 12
select select "4"
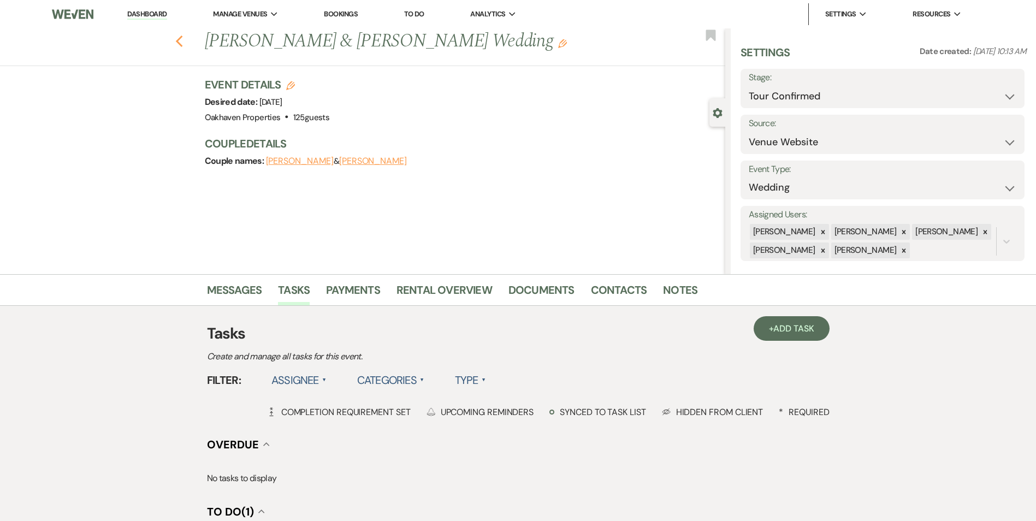
select select "4"
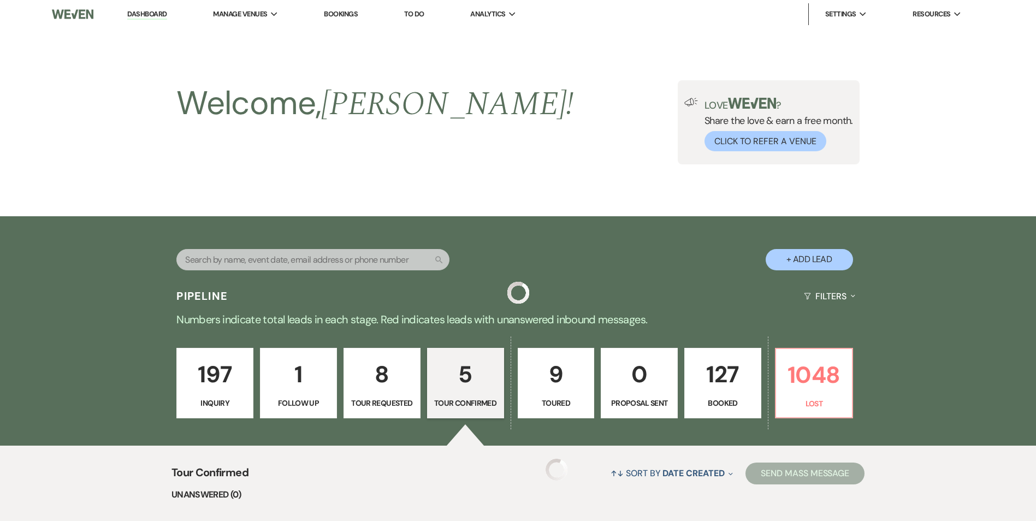
scroll to position [382, 0]
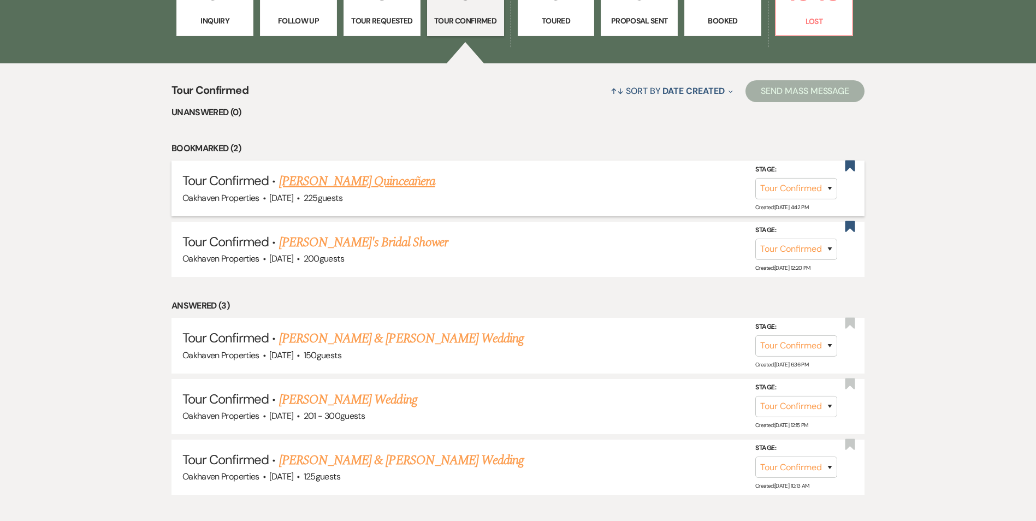
click at [317, 180] on link "[PERSON_NAME] Quinceañera" at bounding box center [357, 181] width 156 height 20
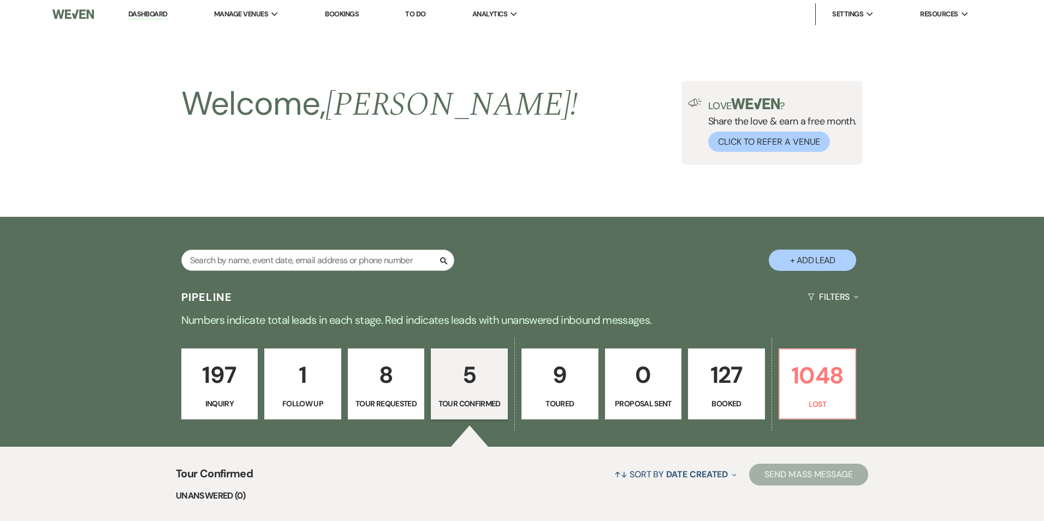
select select "4"
select select "22"
select select "15"
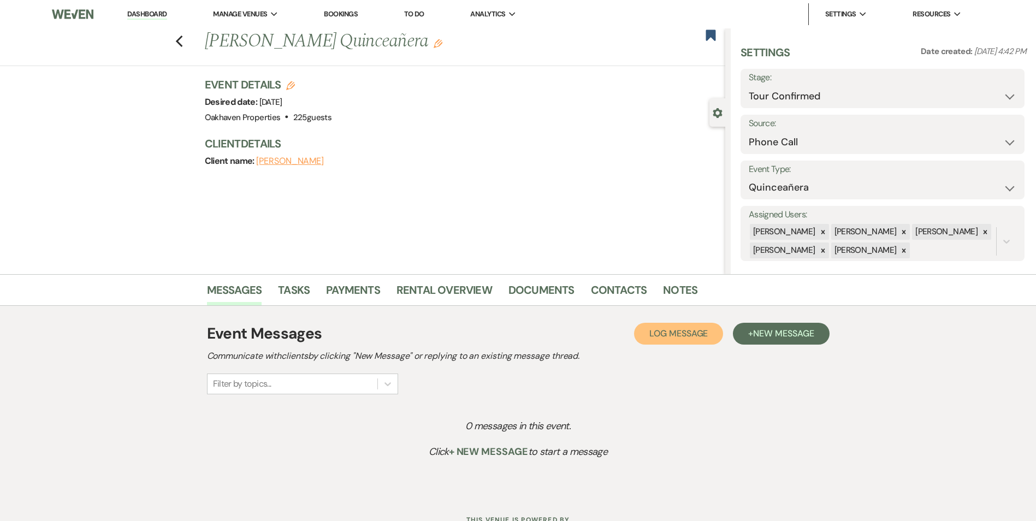
click at [688, 340] on button "Log Log Message" at bounding box center [678, 334] width 89 height 22
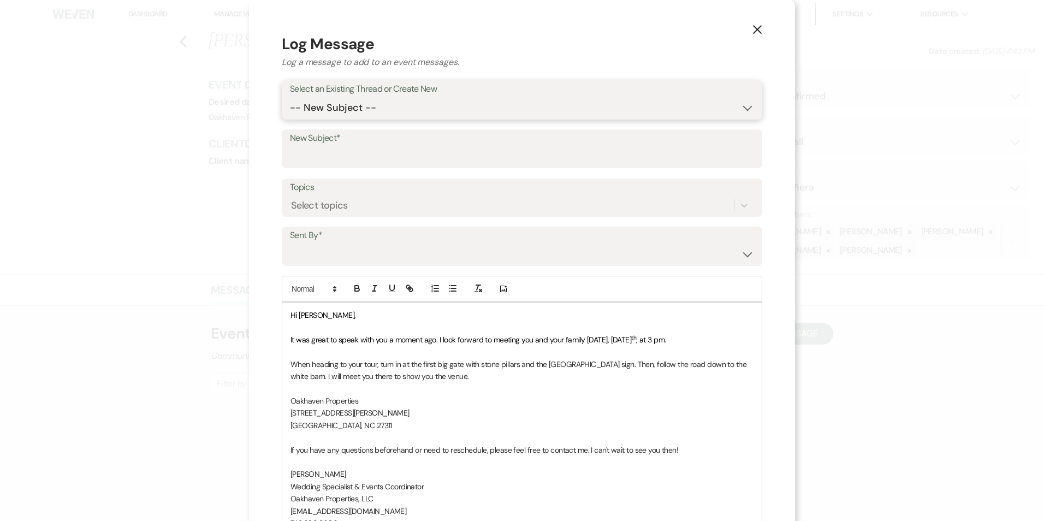
click at [420, 108] on select "-- New Subject --" at bounding box center [522, 107] width 464 height 21
click at [290, 97] on select "-- New Subject --" at bounding box center [522, 107] width 464 height 21
click at [378, 148] on input "New Subject*" at bounding box center [522, 156] width 464 height 21
type input "New Inquiry from Phone Call"
click at [323, 246] on select "[PERSON_NAME] ([EMAIL_ADDRESS][DOMAIN_NAME]) [PERSON_NAME] ([PERSON_NAME][EMAIL…" at bounding box center [522, 254] width 464 height 21
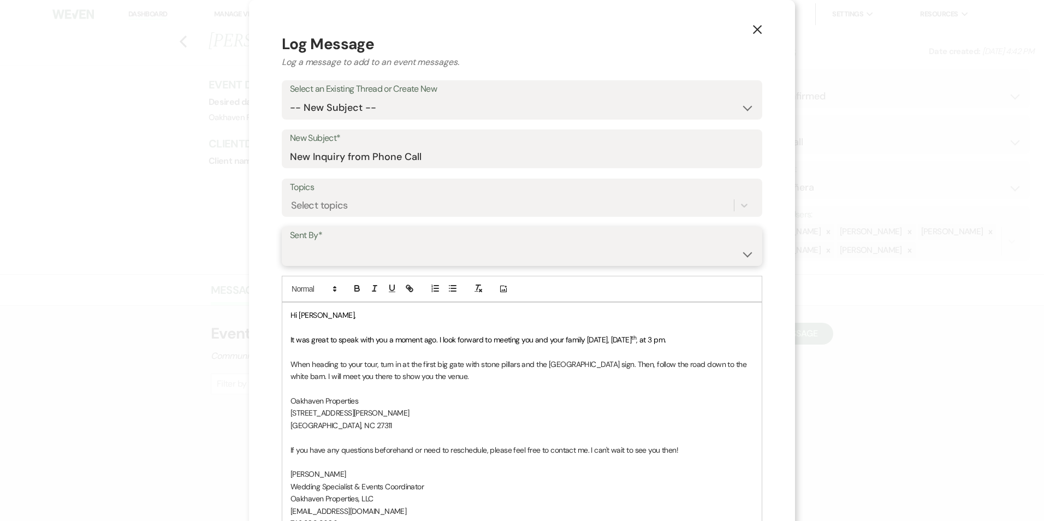
select select "user-127923"
click at [290, 244] on select "[PERSON_NAME] ([EMAIL_ADDRESS][DOMAIN_NAME]) [PERSON_NAME] ([PERSON_NAME][EMAIL…" at bounding box center [522, 254] width 464 height 21
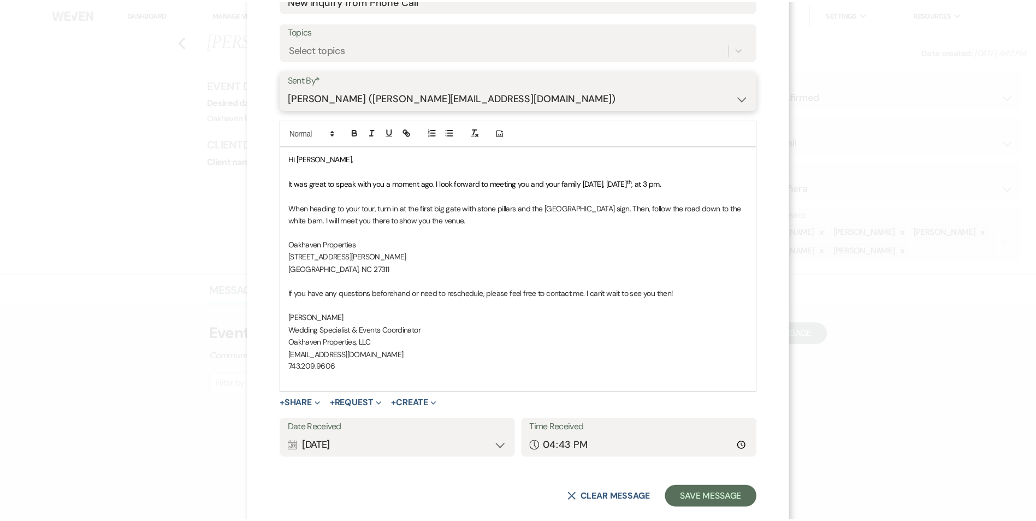
scroll to position [176, 0]
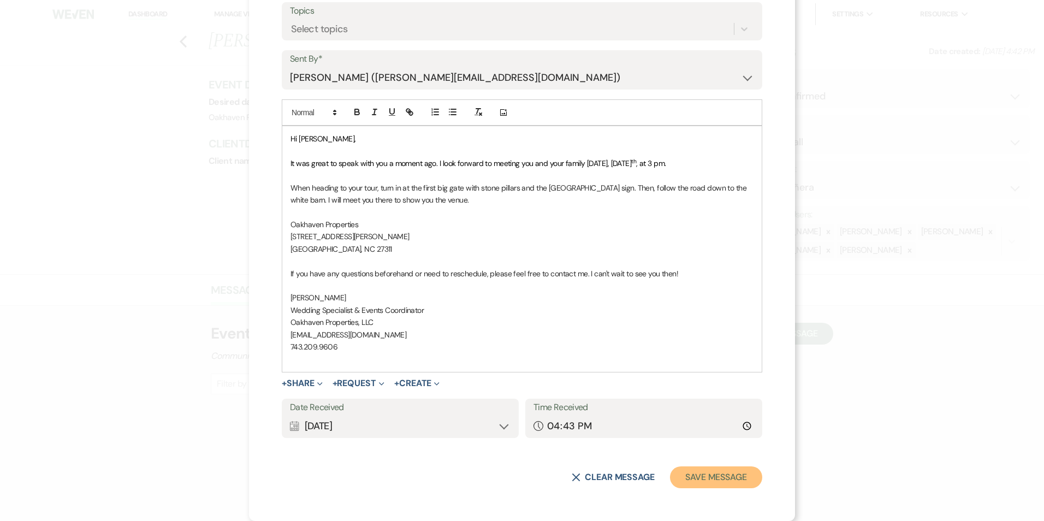
click at [695, 477] on button "Save Message" at bounding box center [716, 477] width 92 height 22
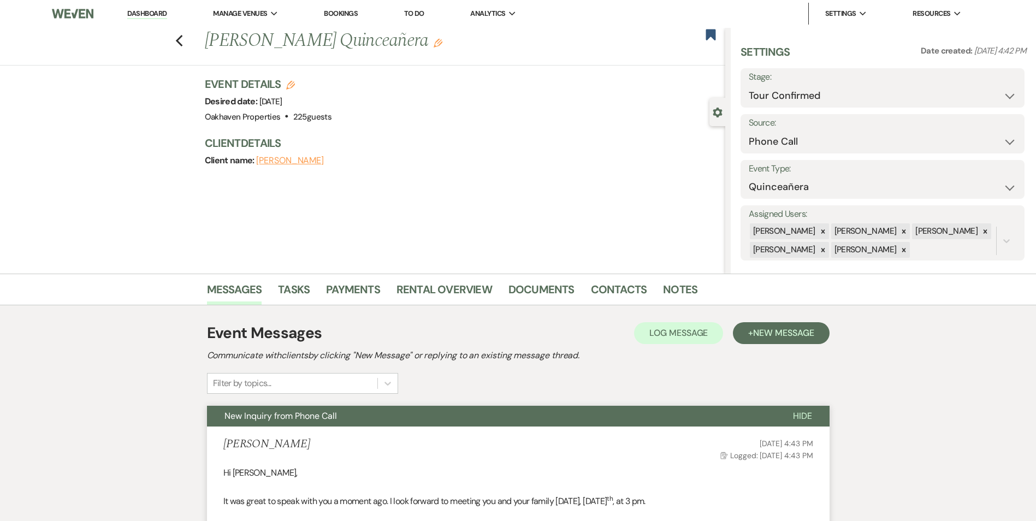
scroll to position [0, 0]
drag, startPoint x: 139, startPoint y: 10, endPoint x: 170, endPoint y: 7, distance: 31.8
click at [139, 10] on link "Dashboard" at bounding box center [146, 14] width 39 height 10
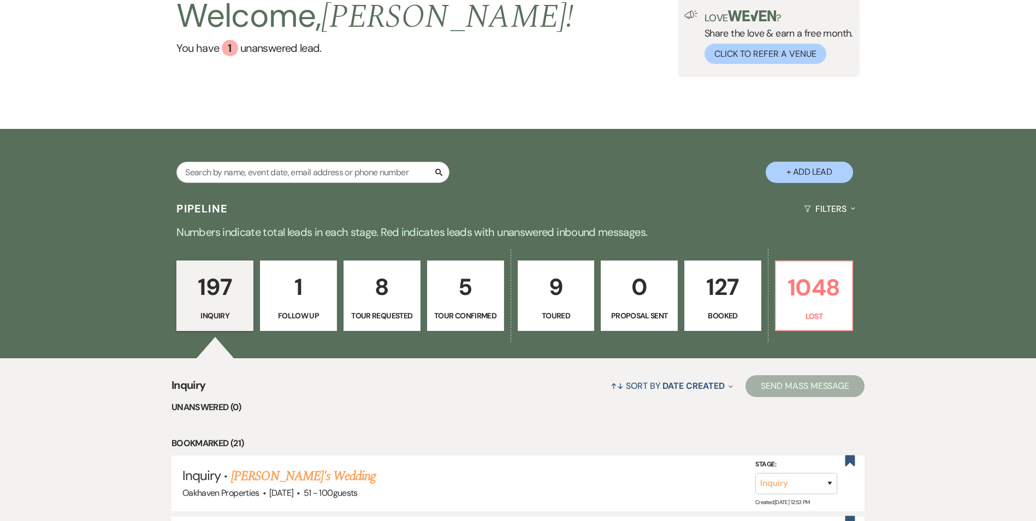
scroll to position [109, 0]
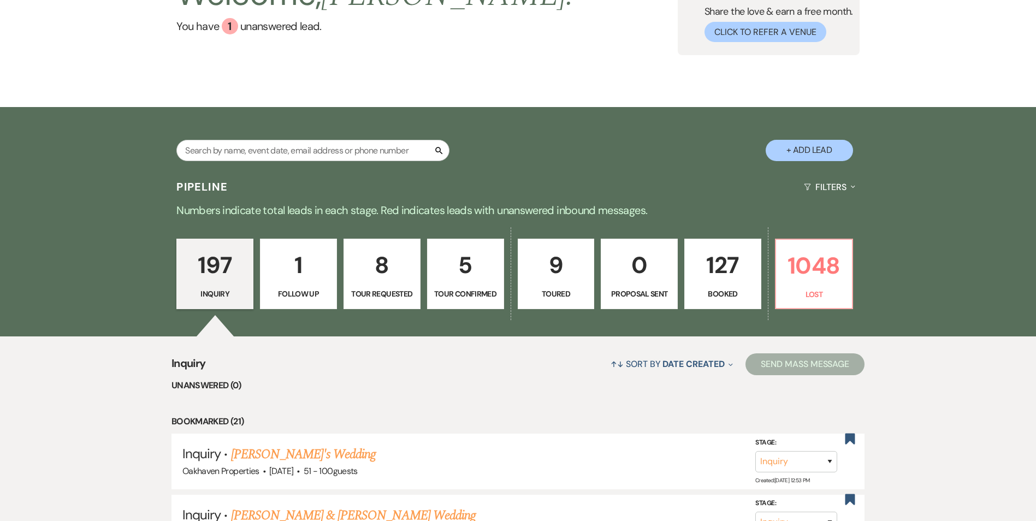
click at [575, 276] on p "9" at bounding box center [556, 265] width 63 height 37
select select "5"
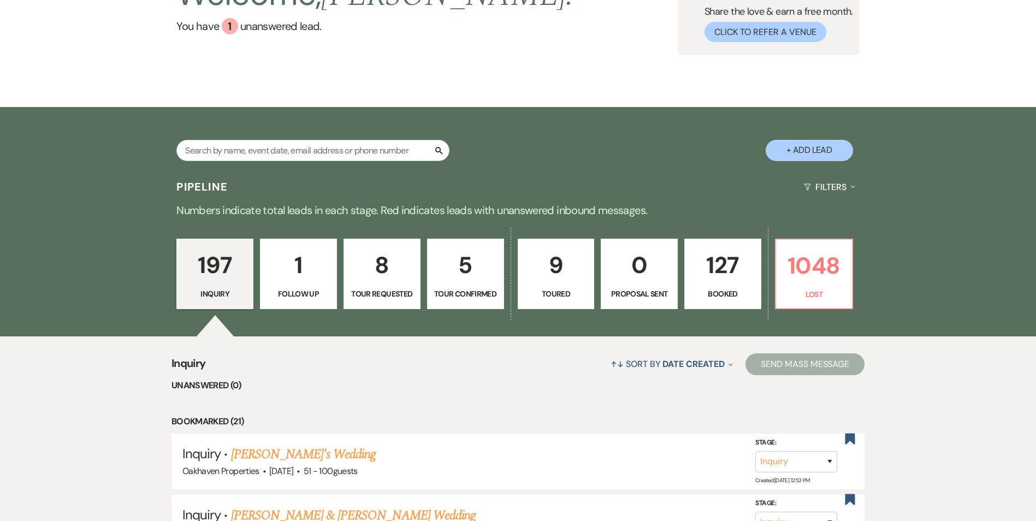
select select "5"
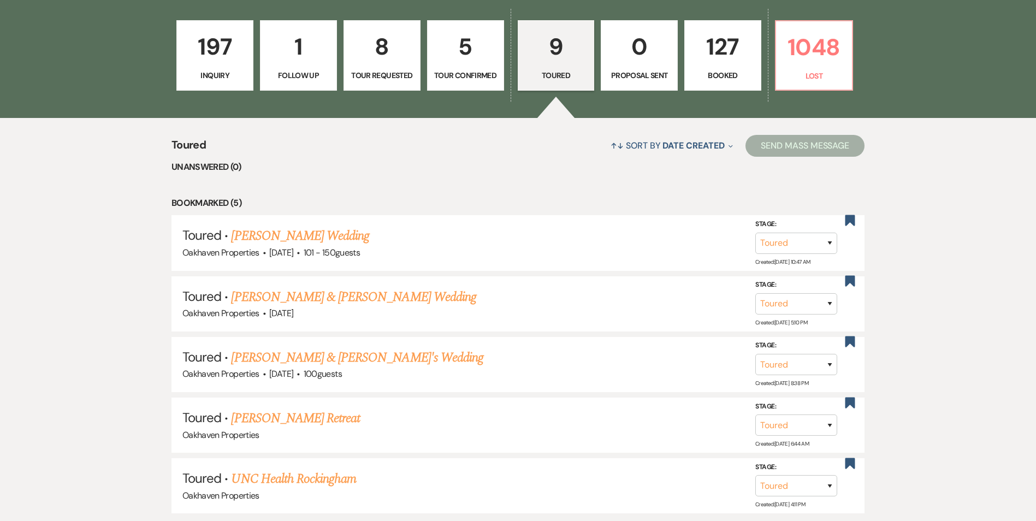
click at [632, 68] on link "0 Proposal Sent" at bounding box center [639, 55] width 77 height 71
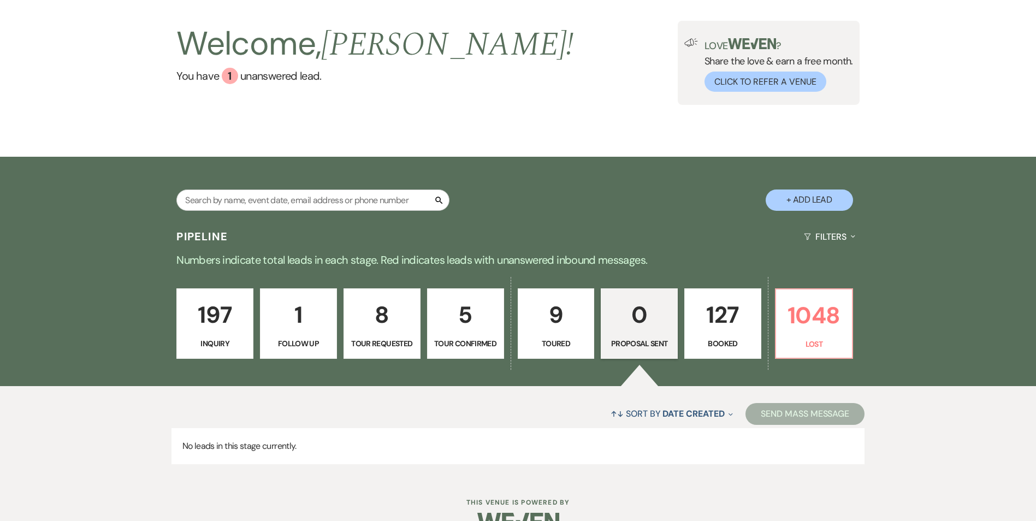
scroll to position [86, 0]
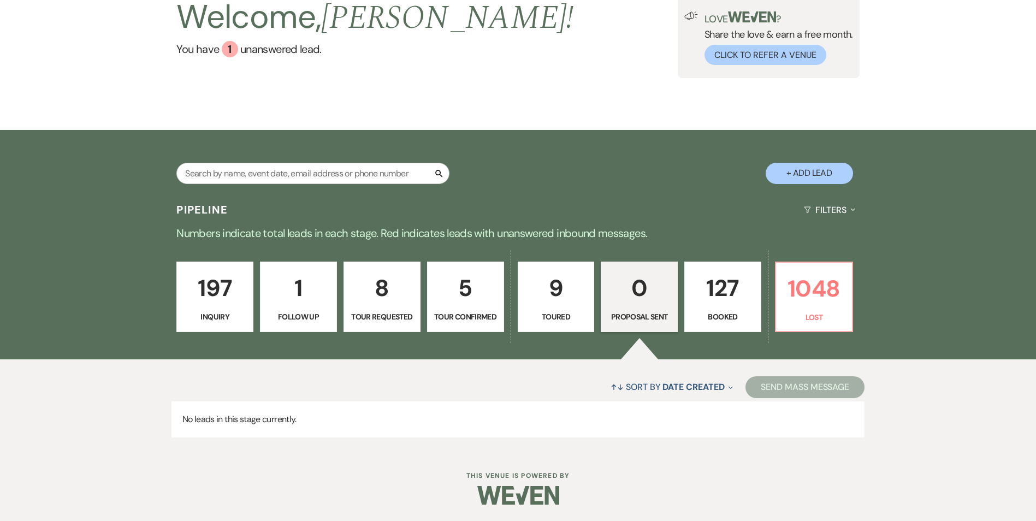
click at [476, 282] on p "5" at bounding box center [465, 288] width 63 height 37
select select "4"
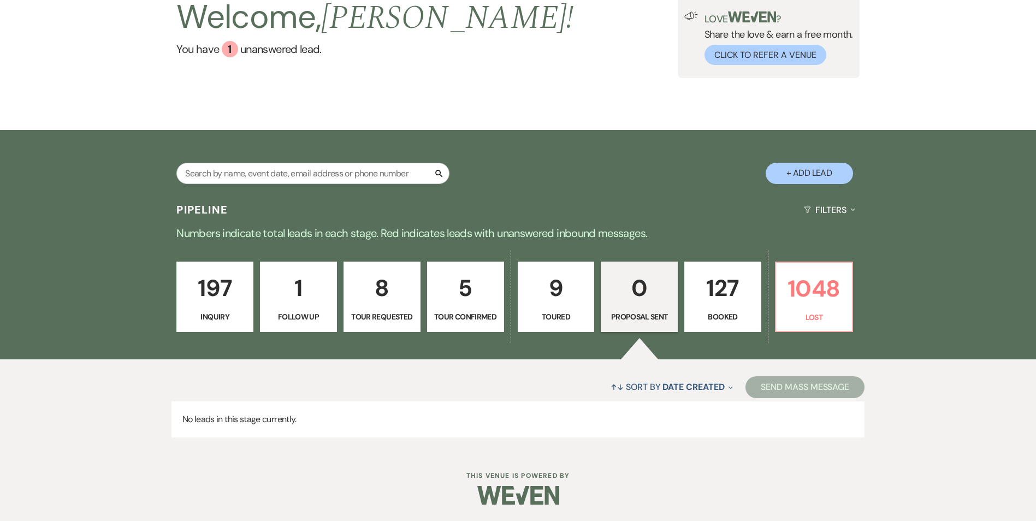
select select "4"
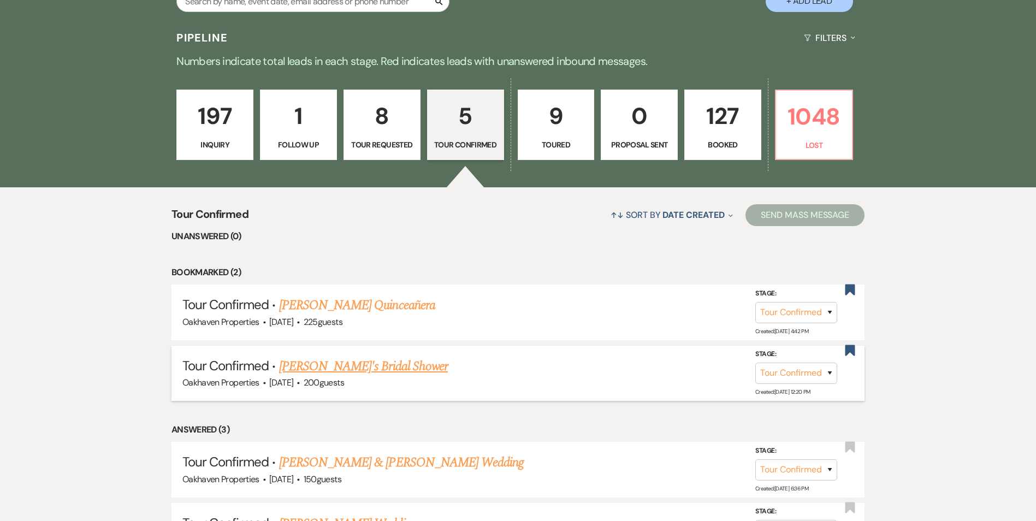
scroll to position [305, 0]
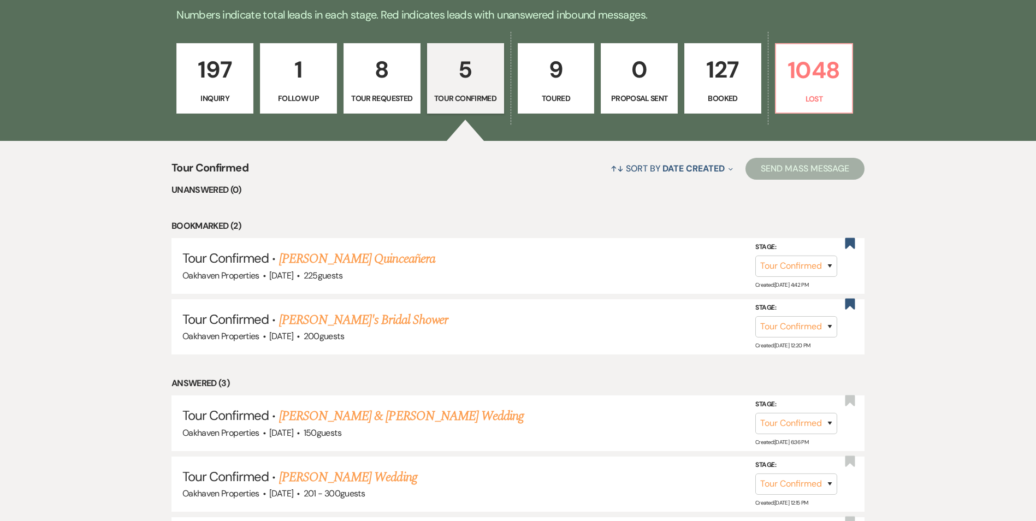
click at [308, 319] on link "[PERSON_NAME]'s Bridal Shower" at bounding box center [363, 320] width 169 height 20
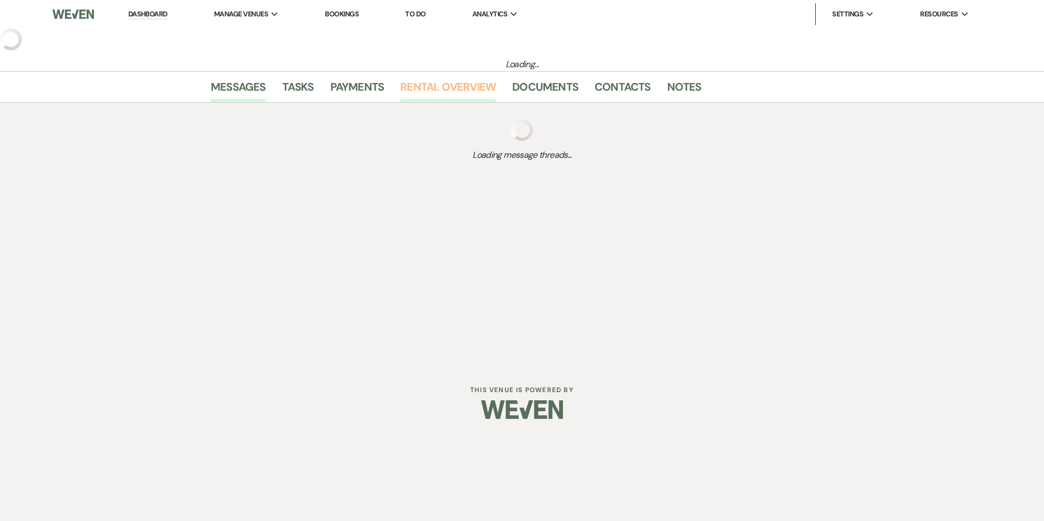
select select "4"
select select "5"
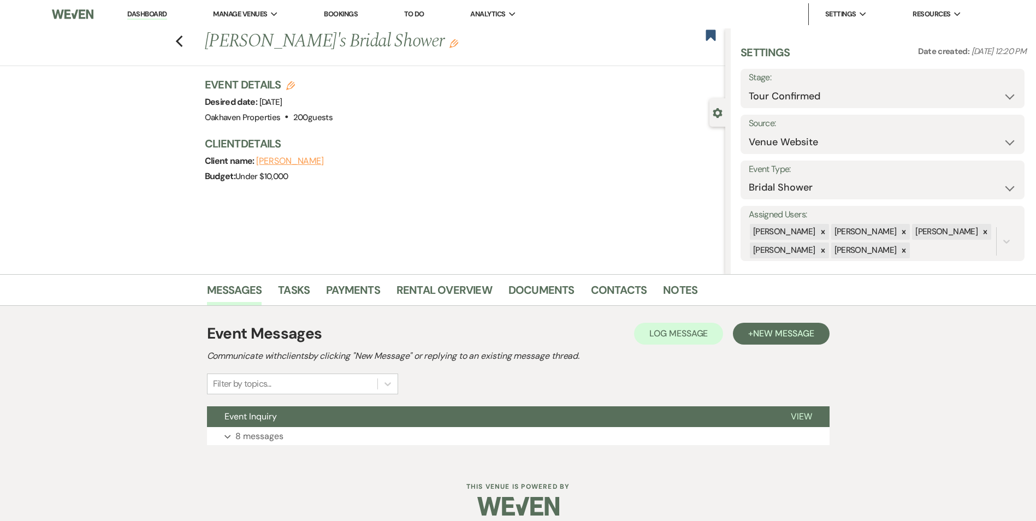
drag, startPoint x: 146, startPoint y: 12, endPoint x: 147, endPoint y: 19, distance: 6.6
click at [146, 12] on link "Dashboard" at bounding box center [146, 14] width 39 height 10
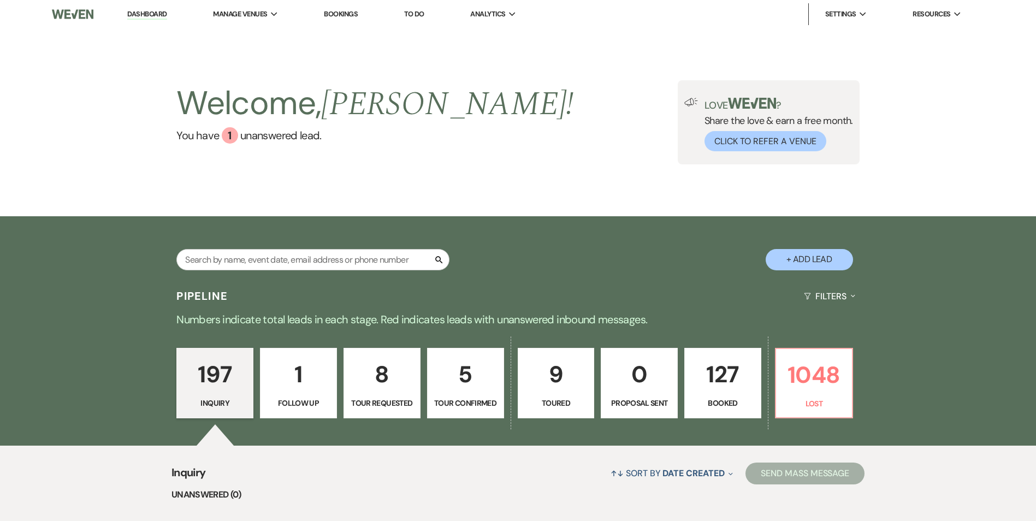
click at [806, 252] on button "+ Add Lead" at bounding box center [809, 259] width 87 height 21
select select "769"
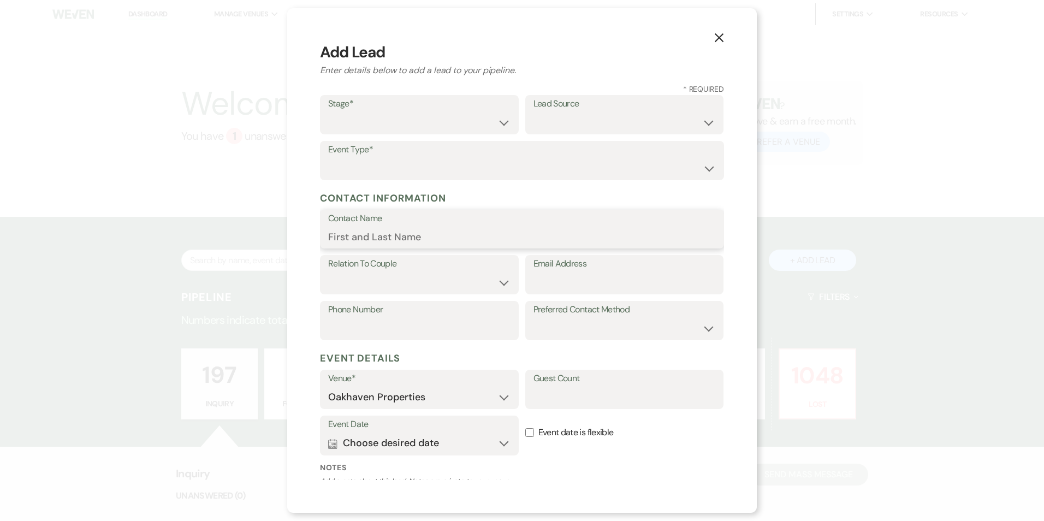
click at [393, 233] on input "Contact Name" at bounding box center [522, 236] width 388 height 21
click at [393, 247] on input "[PERSON_NAME]" at bounding box center [522, 236] width 388 height 21
click at [333, 238] on input "[PERSON_NAME]" at bounding box center [522, 236] width 388 height 21
click at [376, 278] on select "Couple Planner Parent of Couple Family Member Friend Other" at bounding box center [419, 282] width 182 height 21
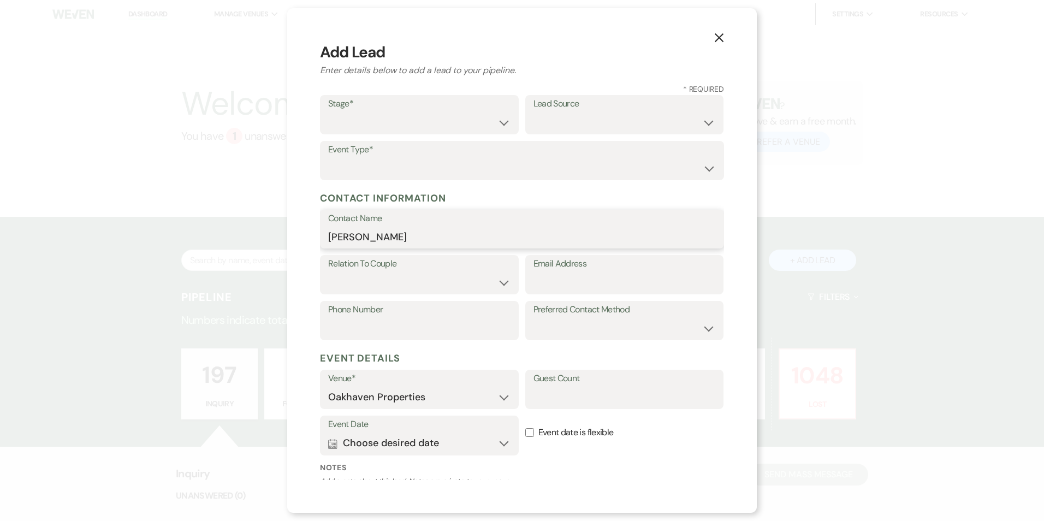
click at [376, 240] on input "[PERSON_NAME]" at bounding box center [522, 236] width 388 height 21
click at [429, 228] on input "[PERSON_NAME]" at bounding box center [522, 236] width 388 height 21
type input "[PERSON_NAME]"
click at [394, 275] on select "Couple Planner Parent of Couple Family Member Friend Other" at bounding box center [419, 282] width 181 height 21
select select "4"
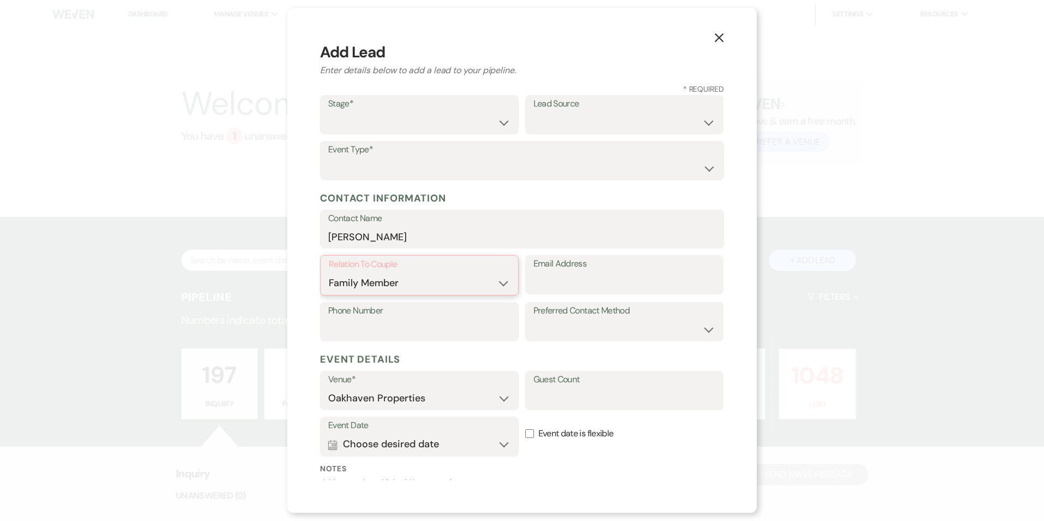
click at [329, 272] on select "Couple Planner Parent of Couple Family Member Friend Other" at bounding box center [419, 282] width 181 height 21
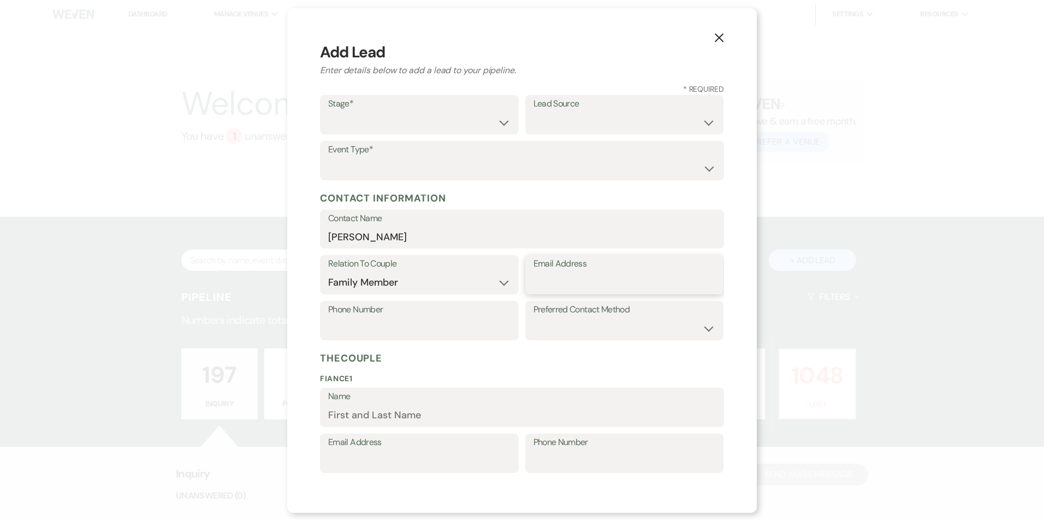
drag, startPoint x: 548, startPoint y: 289, endPoint x: 559, endPoint y: 310, distance: 23.0
click at [548, 289] on input "Email Address" at bounding box center [624, 282] width 182 height 21
click at [512, 325] on div "Phone Number" at bounding box center [419, 320] width 199 height 39
click at [431, 110] on label "Stage*" at bounding box center [419, 104] width 182 height 16
click at [434, 121] on select "Inquiry Follow Up Tour Requested Tour Confirmed Toured Proposal Sent Booked Lost" at bounding box center [419, 122] width 182 height 21
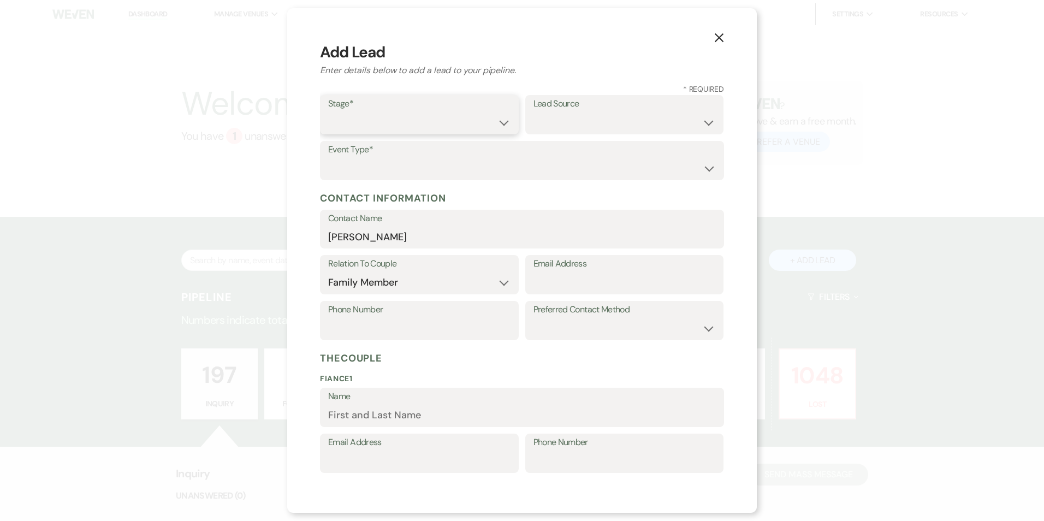
select select "2"
click at [328, 112] on select "Inquiry Follow Up Tour Requested Tour Confirmed Toured Proposal Sent Booked Lost" at bounding box center [419, 122] width 182 height 21
click at [566, 124] on select "Weven Venue Website Instagram Facebook Pinterest Google The Knot Wedding Wire H…" at bounding box center [624, 122] width 182 height 21
select select "22"
click at [533, 112] on select "Weven Venue Website Instagram Facebook Pinterest Google The Knot Wedding Wire H…" at bounding box center [624, 122] width 182 height 21
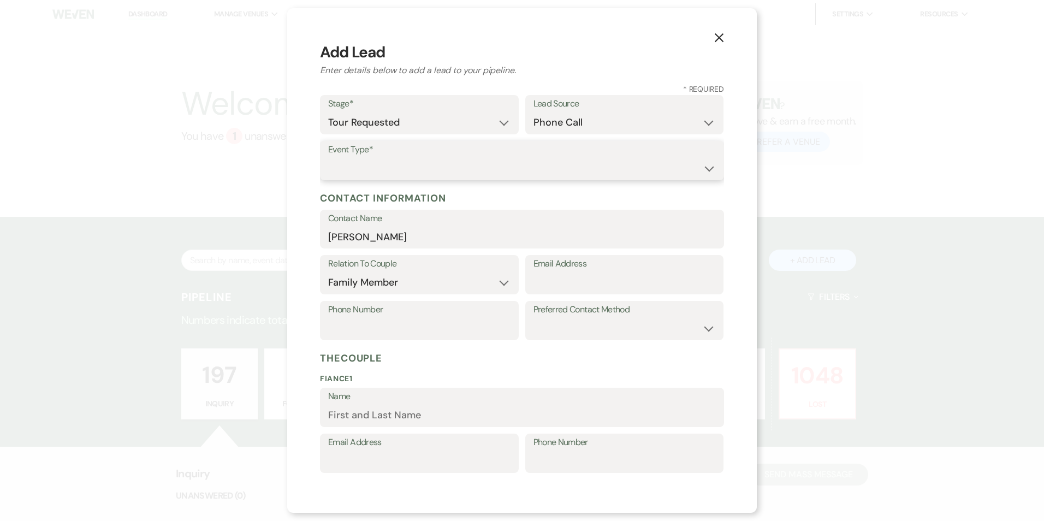
click at [331, 159] on select "Wedding Anniversary Party Baby Shower Bachelorette / Bachelor Party Birthday Pa…" at bounding box center [522, 168] width 388 height 21
click at [328, 158] on select "Wedding Anniversary Party Baby Shower Bachelorette / Bachelor Party Birthday Pa…" at bounding box center [522, 168] width 388 height 21
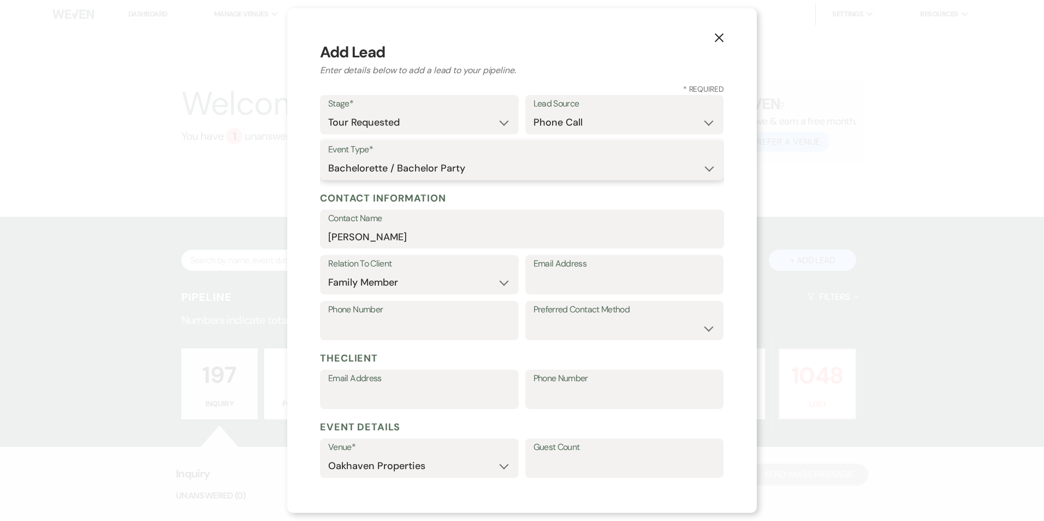
click at [366, 163] on select "Wedding Anniversary Party Baby Shower Bachelorette / Bachelor Party Birthday Pa…" at bounding box center [522, 168] width 388 height 21
select select "3"
click at [328, 158] on select "Wedding Anniversary Party Baby Shower Bachelorette / Bachelor Party Birthday Pa…" at bounding box center [522, 168] width 388 height 21
click at [398, 328] on input "Phone Number" at bounding box center [419, 328] width 182 height 21
type input "7576758077"
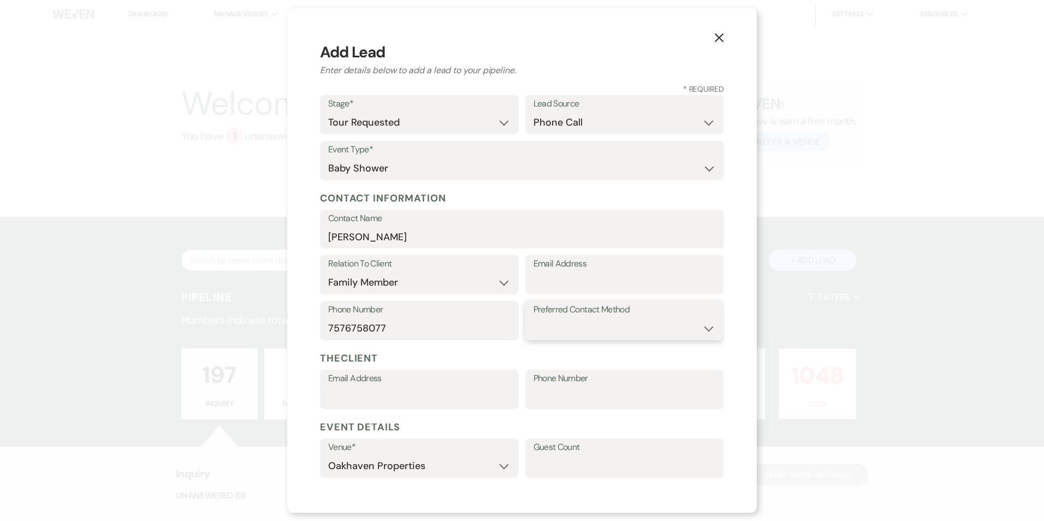
click at [548, 330] on select "Email Phone Text" at bounding box center [624, 328] width 182 height 21
select select "phone"
click at [533, 318] on select "Email Phone Text" at bounding box center [624, 328] width 182 height 21
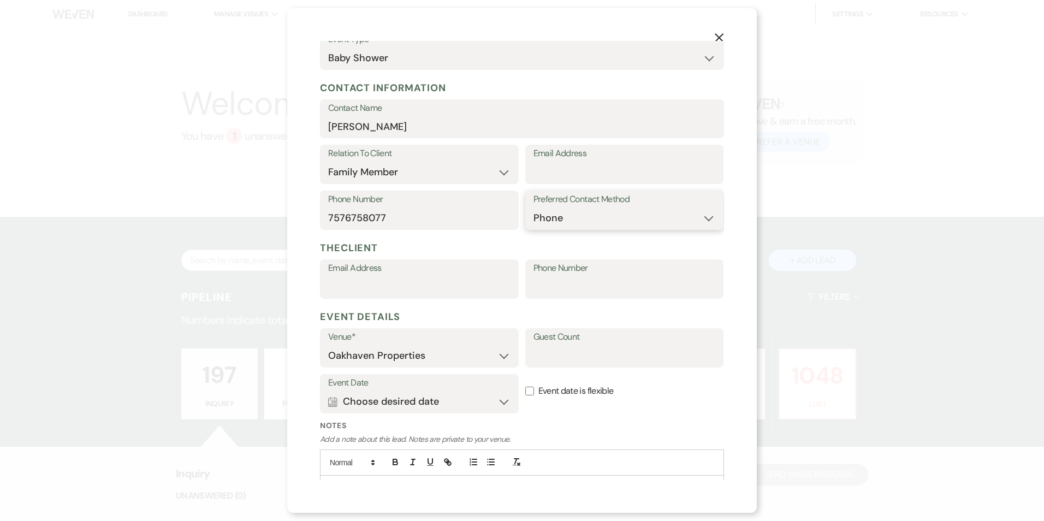
scroll to position [164, 0]
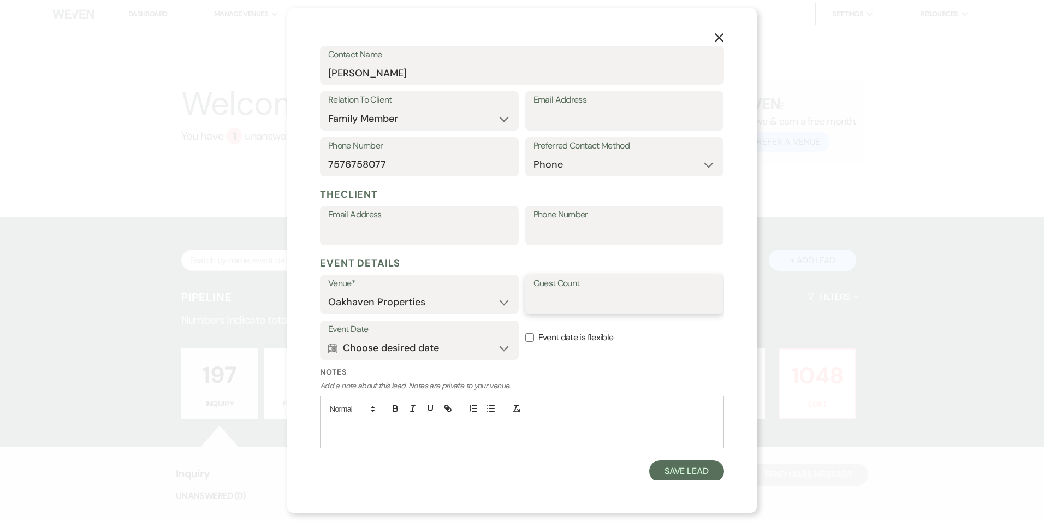
click at [560, 303] on input "Guest Count" at bounding box center [624, 302] width 182 height 21
click at [453, 348] on button "Calendar Choose desired date Expand" at bounding box center [419, 348] width 182 height 22
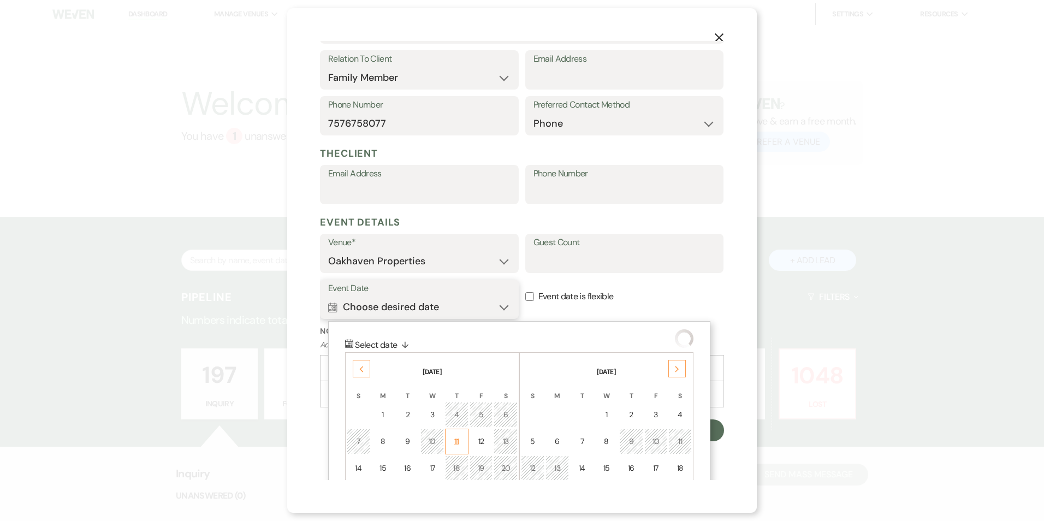
scroll to position [305, 0]
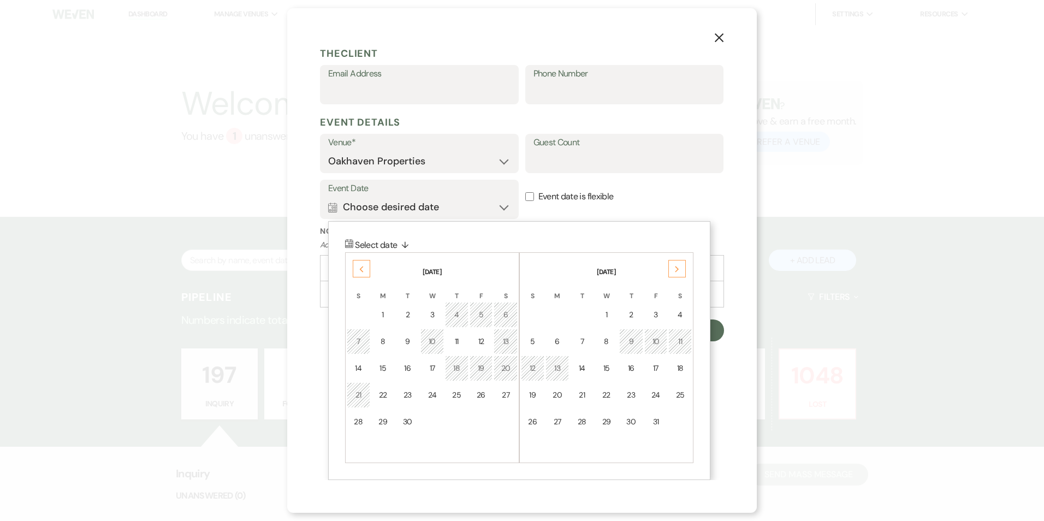
click at [357, 264] on div "Previous" at bounding box center [361, 268] width 17 height 17
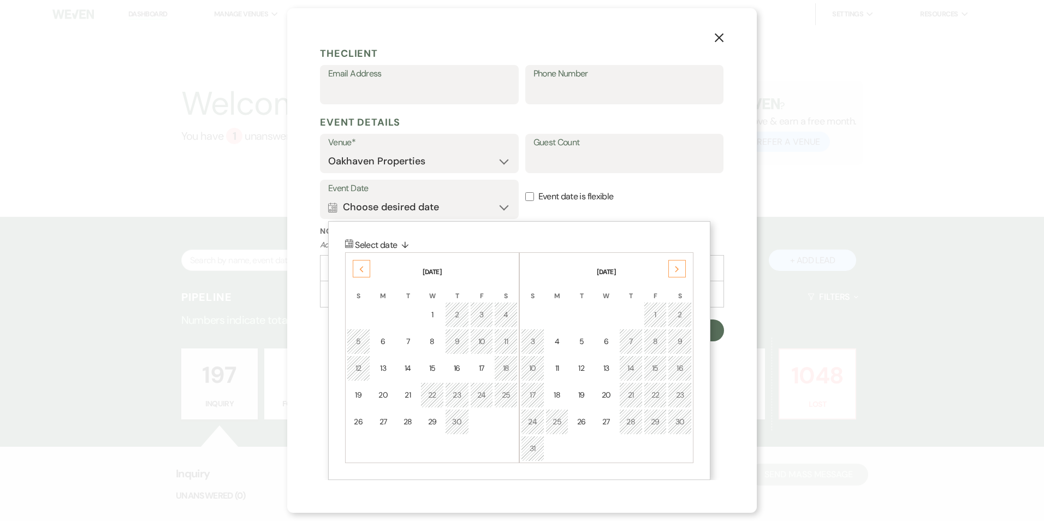
click at [358, 263] on div "Previous" at bounding box center [361, 268] width 17 height 17
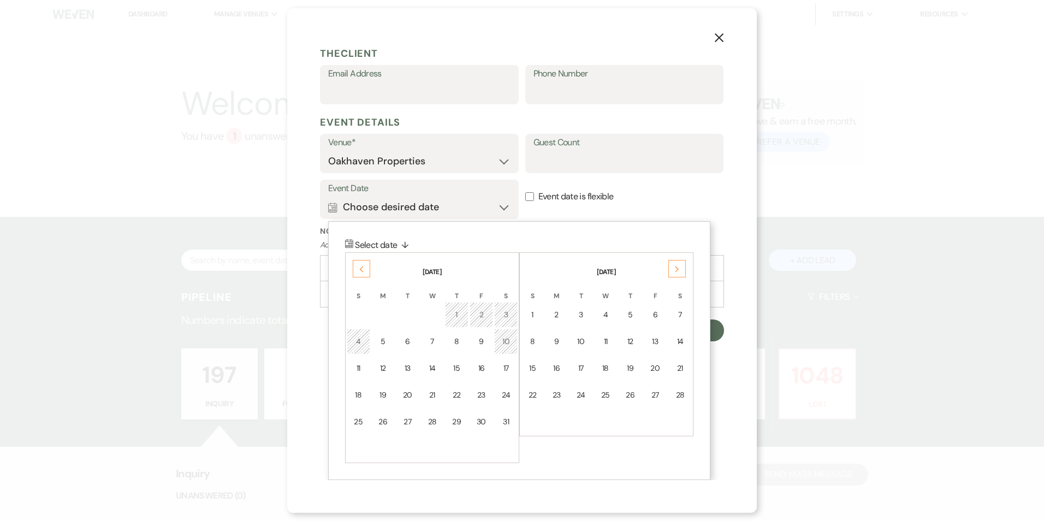
click at [358, 263] on div "Previous" at bounding box center [361, 268] width 17 height 17
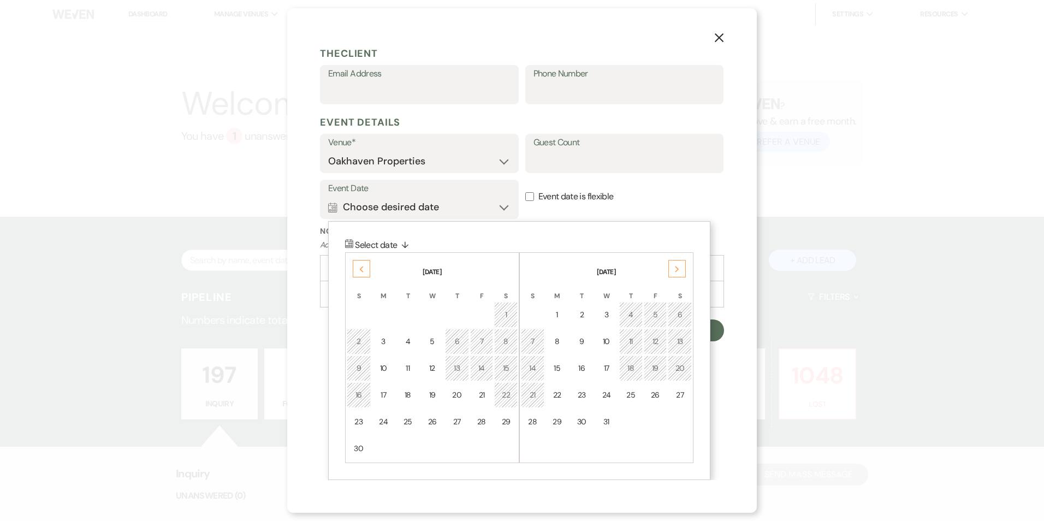
click at [685, 268] on div "Next" at bounding box center [676, 268] width 17 height 17
click at [357, 422] on div "28" at bounding box center [358, 421] width 9 height 11
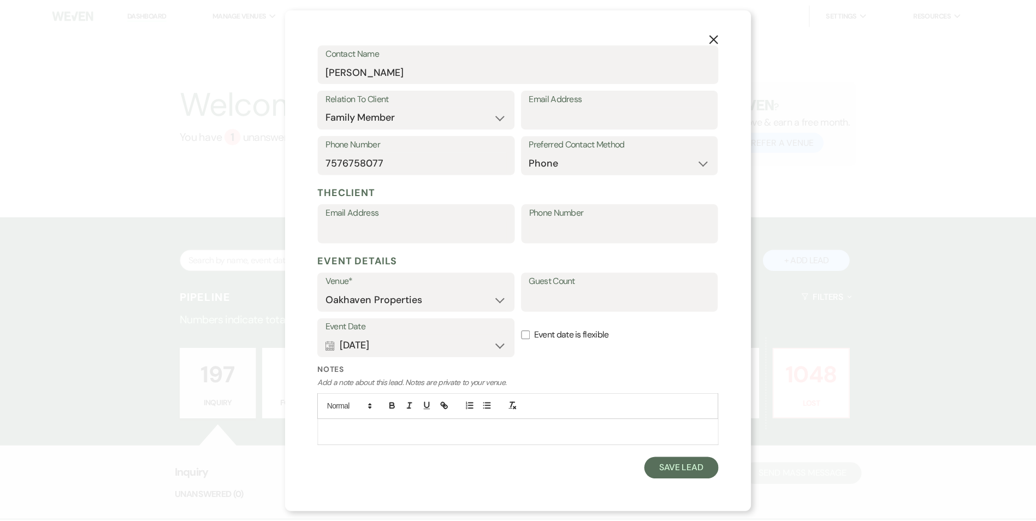
scroll to position [166, 0]
click at [660, 478] on button "Save Lead" at bounding box center [686, 469] width 75 height 22
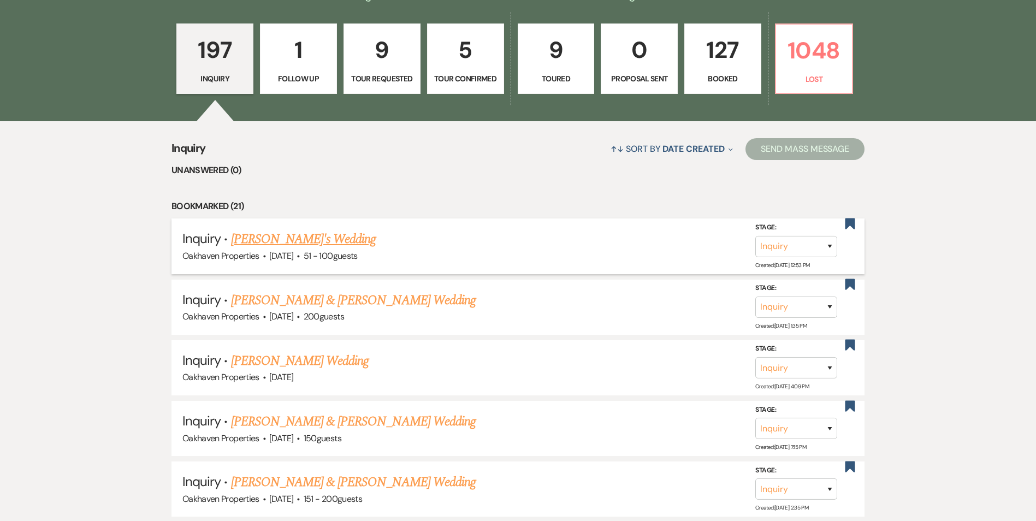
scroll to position [0, 0]
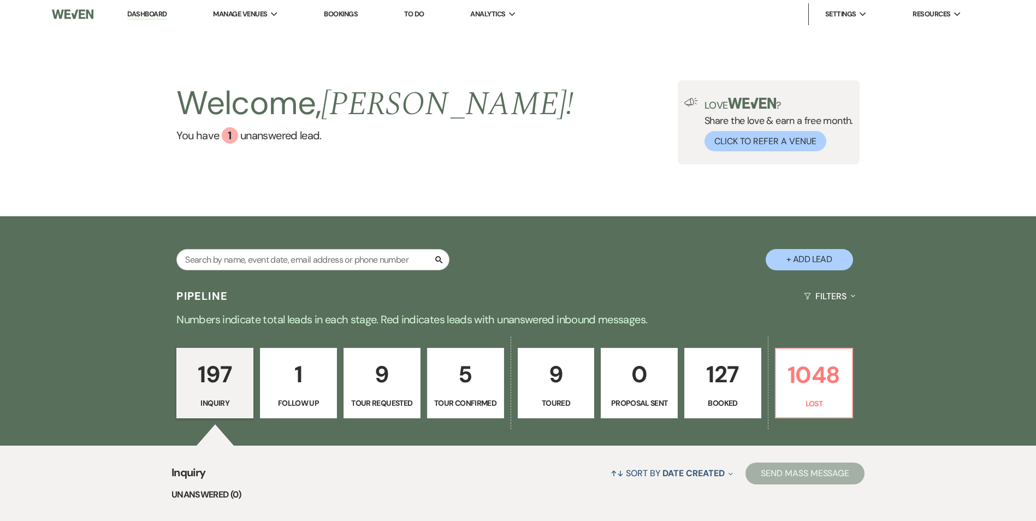
click at [386, 390] on p "9" at bounding box center [382, 374] width 63 height 37
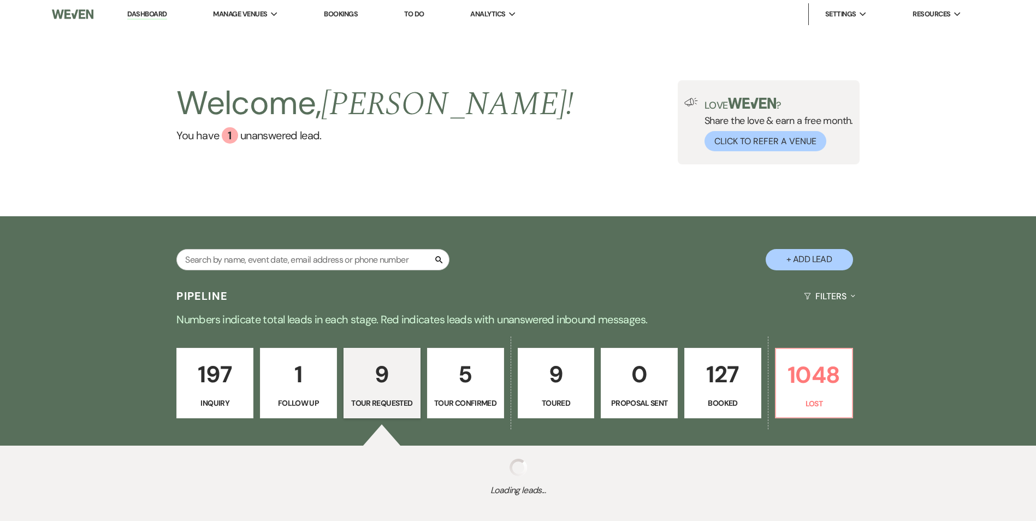
select select "2"
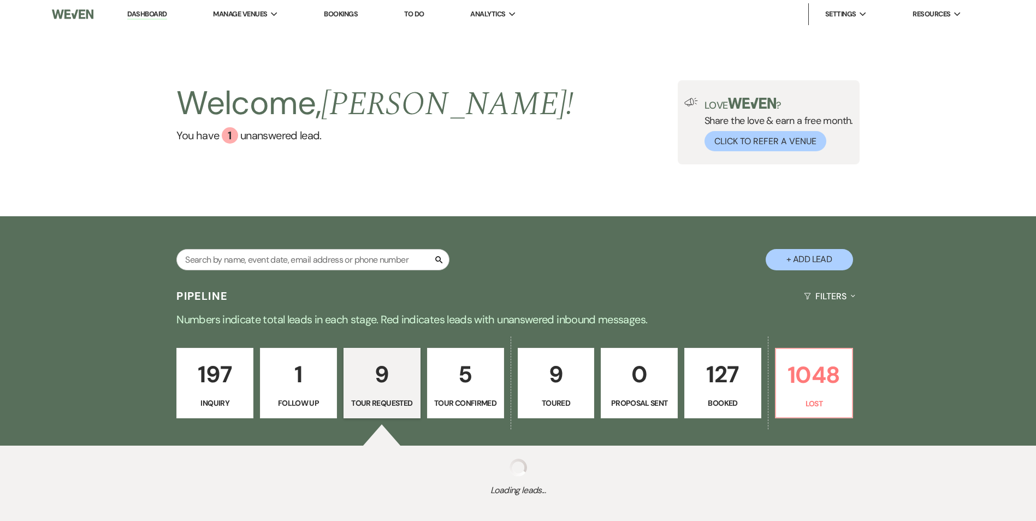
select select "2"
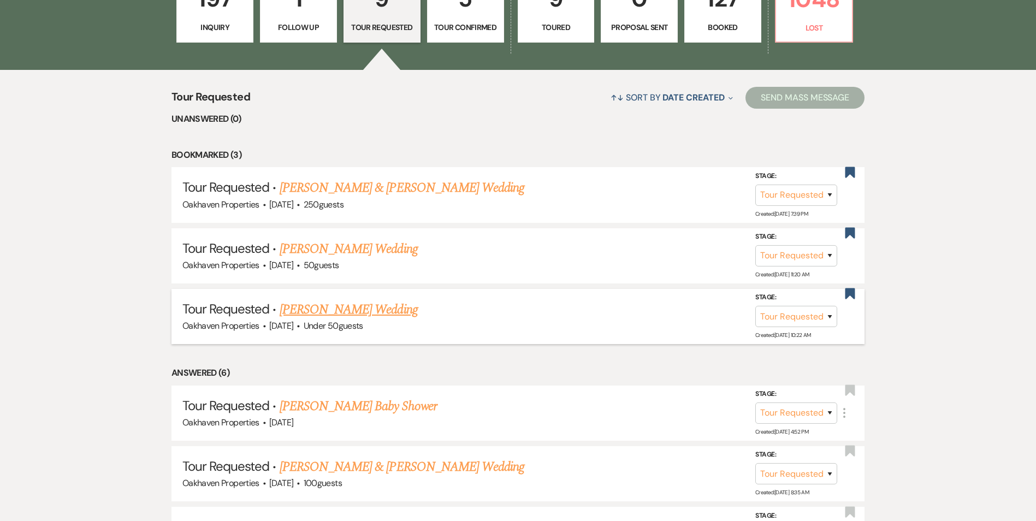
scroll to position [382, 0]
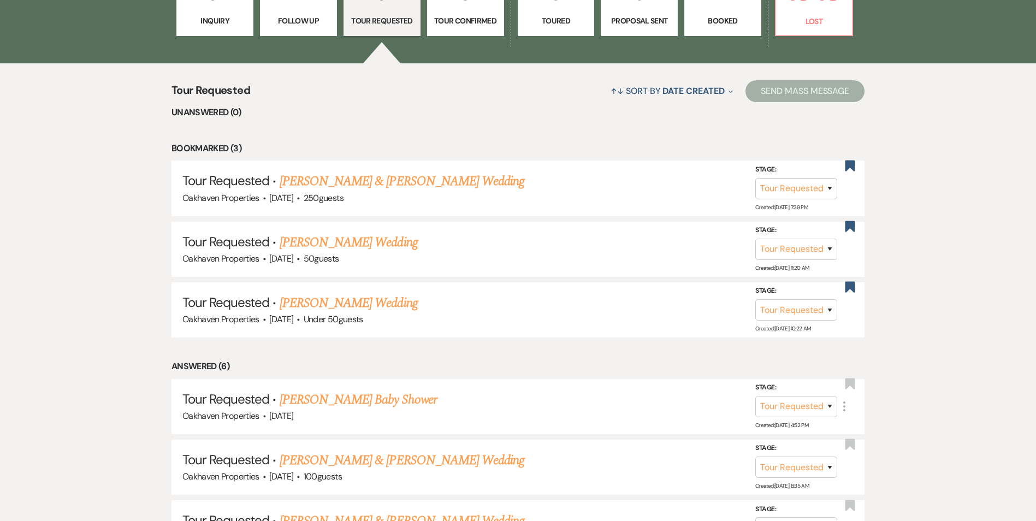
click at [381, 399] on link "[PERSON_NAME] Baby Shower" at bounding box center [358, 400] width 157 height 20
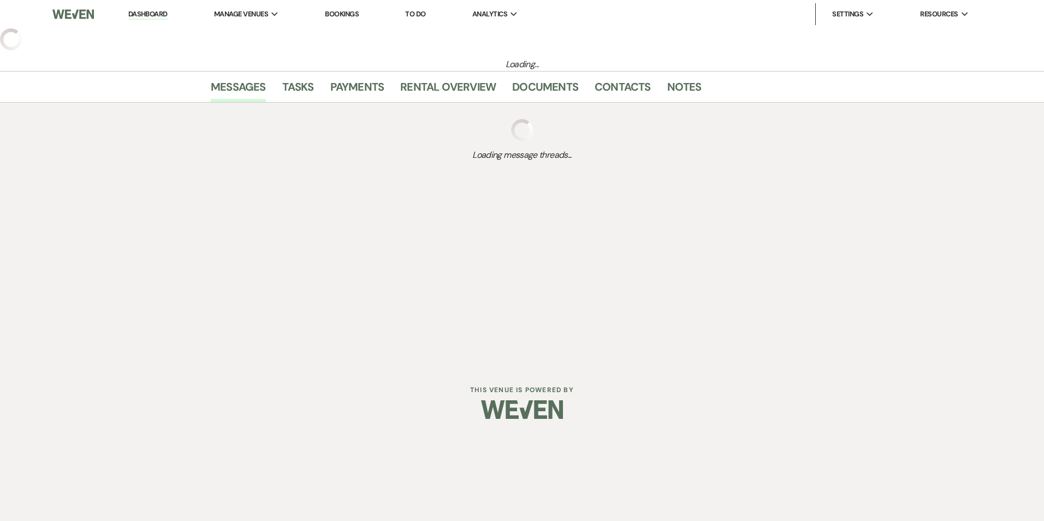
select select "2"
select select "22"
select select "3"
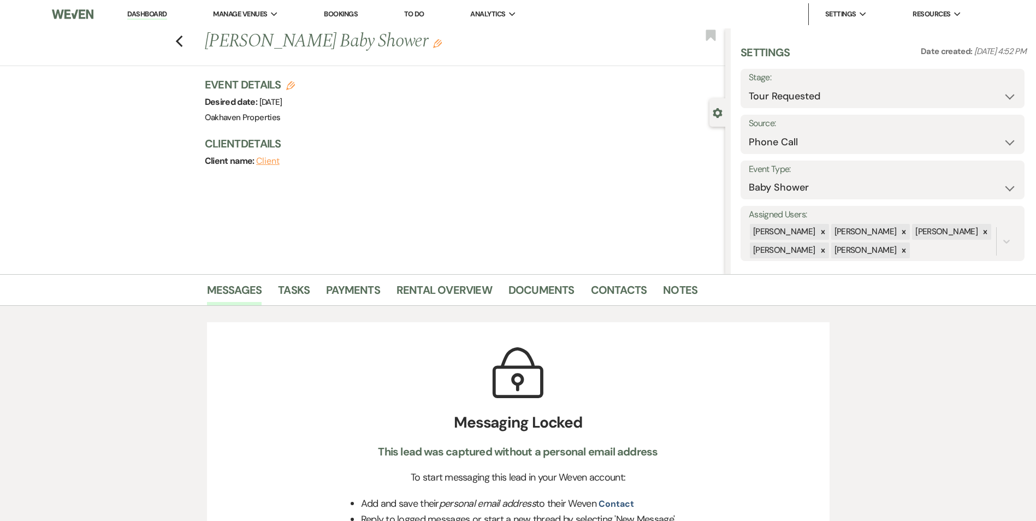
click at [310, 284] on li "Tasks" at bounding box center [302, 292] width 48 height 26
click at [305, 289] on link "Tasks" at bounding box center [294, 293] width 32 height 24
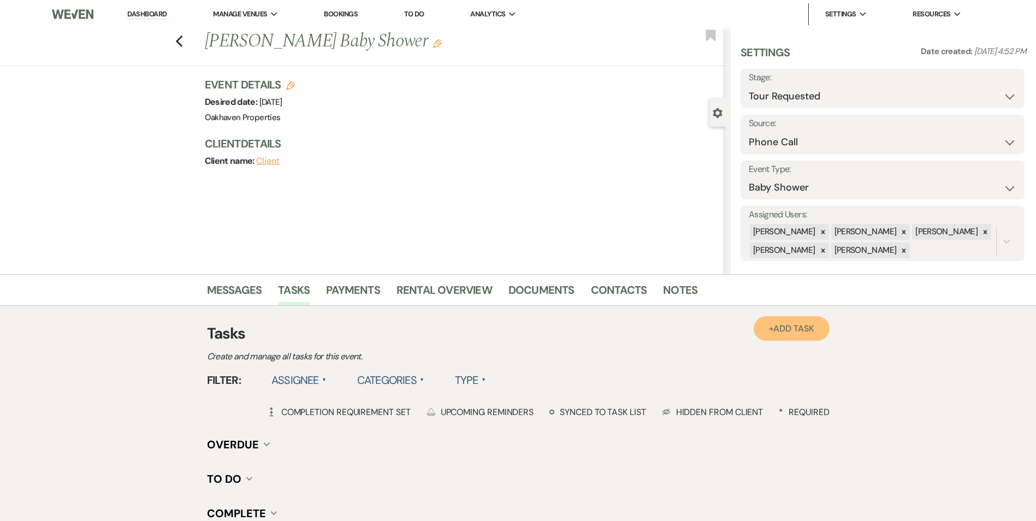
click at [781, 331] on span "Add Task" at bounding box center [793, 328] width 40 height 11
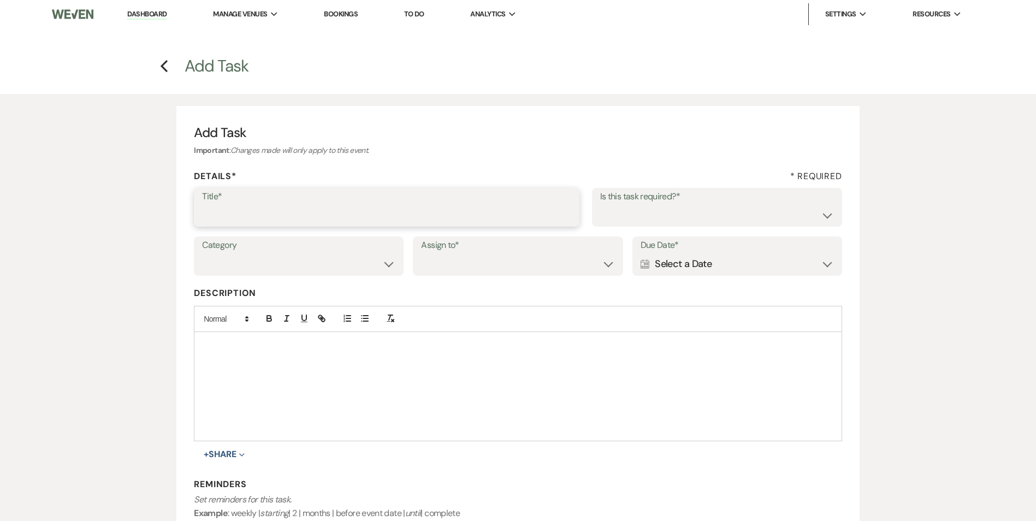
click at [311, 208] on input "Title*" at bounding box center [386, 214] width 369 height 21
type input "Follow up on booking a tour"
click at [612, 224] on select "Yes No" at bounding box center [717, 214] width 234 height 21
select select "true"
click at [600, 204] on select "Yes No" at bounding box center [717, 214] width 234 height 21
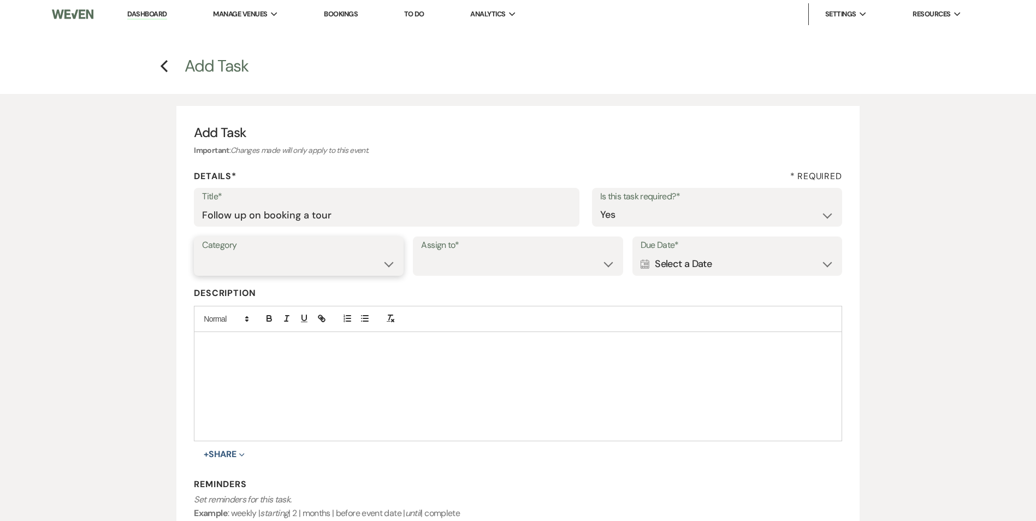
click at [226, 268] on select "Venue Vendors Guests Details Finalize & Share" at bounding box center [298, 263] width 193 height 21
select select "31"
click at [202, 253] on select "Venue Vendors Guests Details Finalize & Share" at bounding box center [298, 263] width 193 height 21
drag, startPoint x: 463, startPoint y: 258, endPoint x: 466, endPoint y: 265, distance: 8.1
click at [465, 259] on select "Venue Client" at bounding box center [517, 263] width 193 height 21
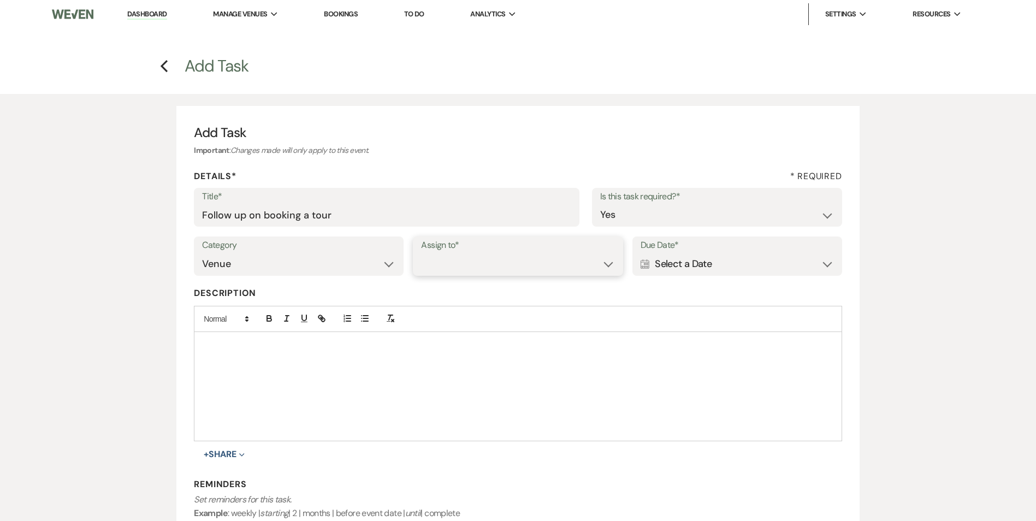
select select "venueHost"
click at [421, 253] on select "Venue Client" at bounding box center [517, 263] width 193 height 21
click at [739, 267] on div "Calendar Select a Date Expand" at bounding box center [736, 263] width 193 height 21
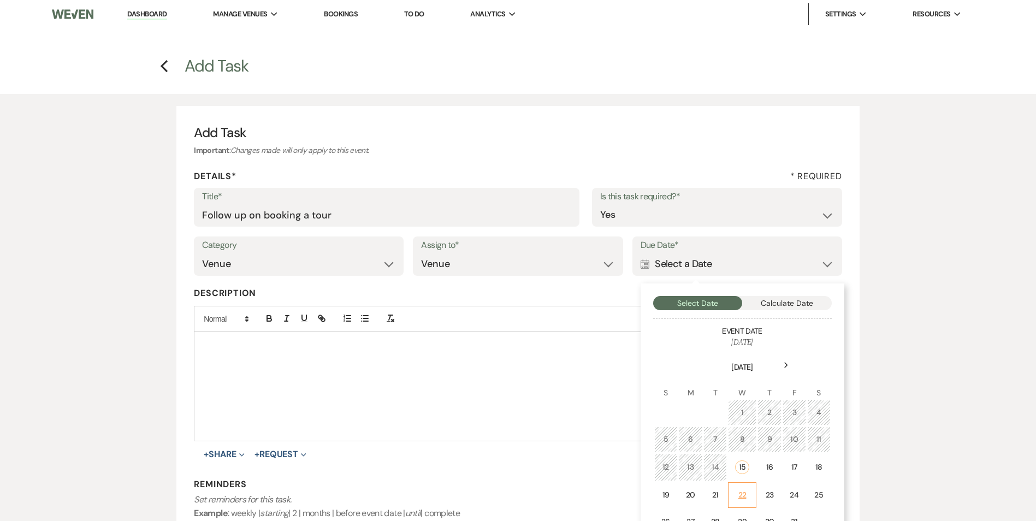
click at [738, 496] on div "22" at bounding box center [742, 494] width 14 height 11
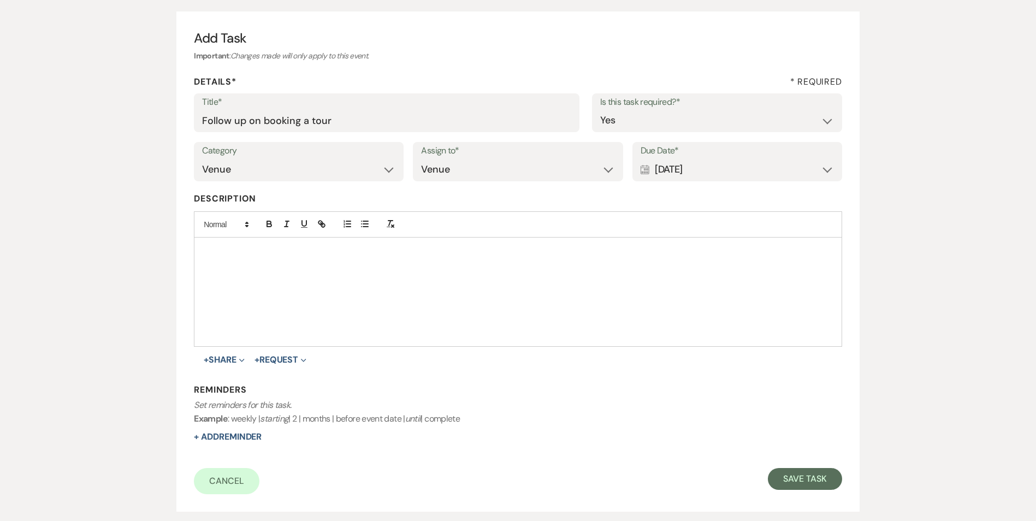
scroll to position [164, 0]
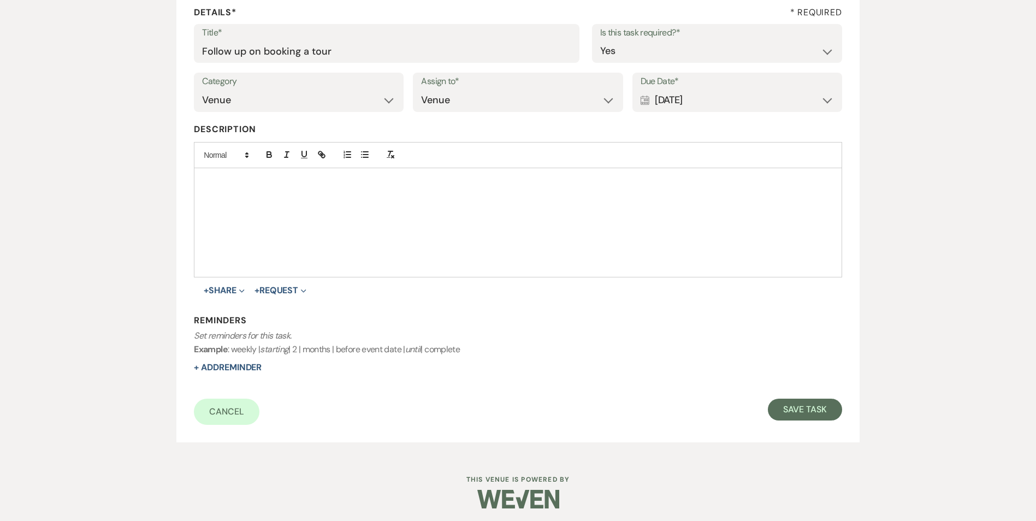
click at [239, 378] on form "Title* Follow up on booking a tour Is this task required?* Yes No Category Venu…" at bounding box center [518, 224] width 648 height 401
click at [244, 370] on button "+ Add Reminder" at bounding box center [228, 367] width 68 height 9
select select "host"
select select "days"
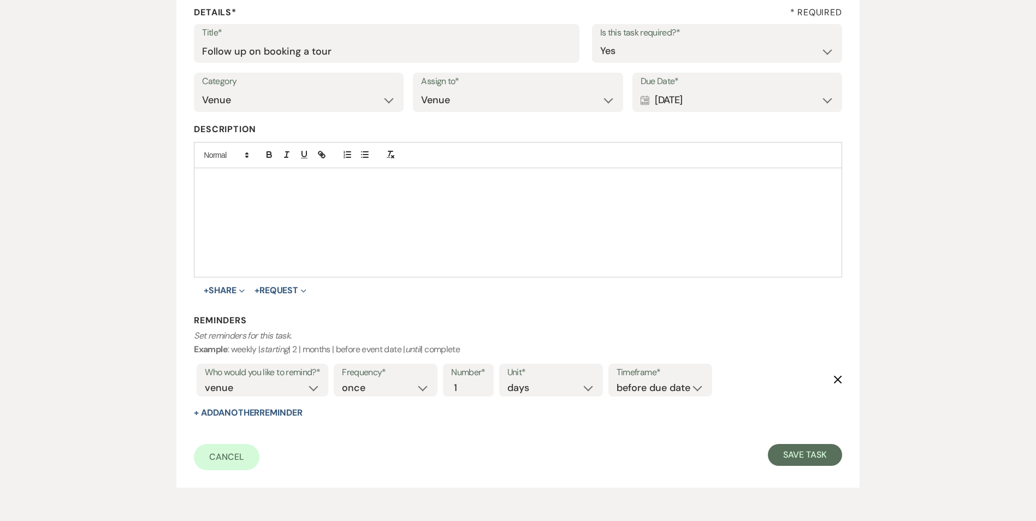
click at [662, 395] on div "Timeframe* before due date after due date on due date on custom date" at bounding box center [660, 380] width 104 height 33
drag, startPoint x: 657, startPoint y: 384, endPoint x: 659, endPoint y: 395, distance: 10.5
click at [657, 384] on select "before due date after due date on due date on custom date" at bounding box center [659, 388] width 87 height 15
select select "onDueDate"
click at [616, 381] on select "before due date after due date on due date on custom date" at bounding box center [659, 388] width 87 height 15
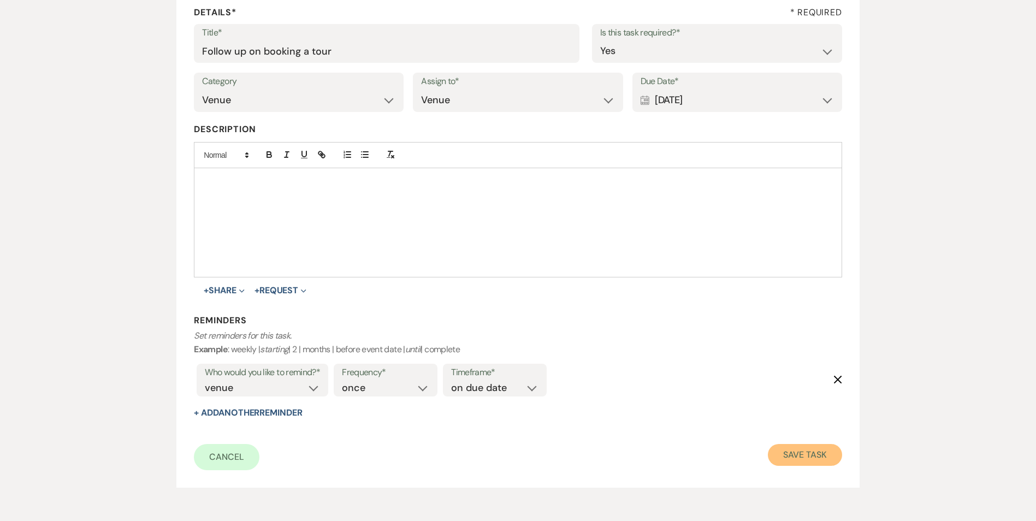
click at [800, 461] on button "Save Task" at bounding box center [805, 455] width 74 height 22
select select "2"
select select "22"
select select "3"
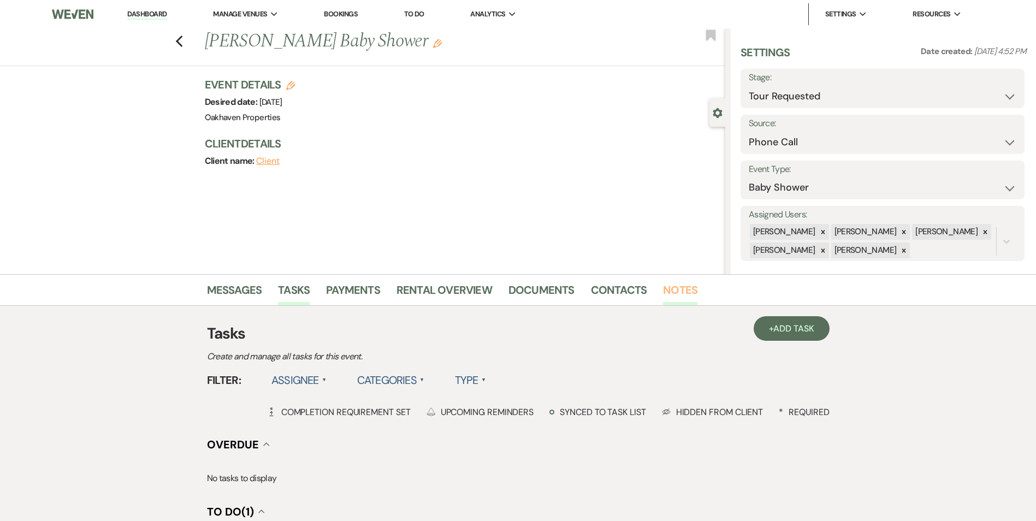
click at [673, 286] on link "Notes" at bounding box center [680, 293] width 34 height 24
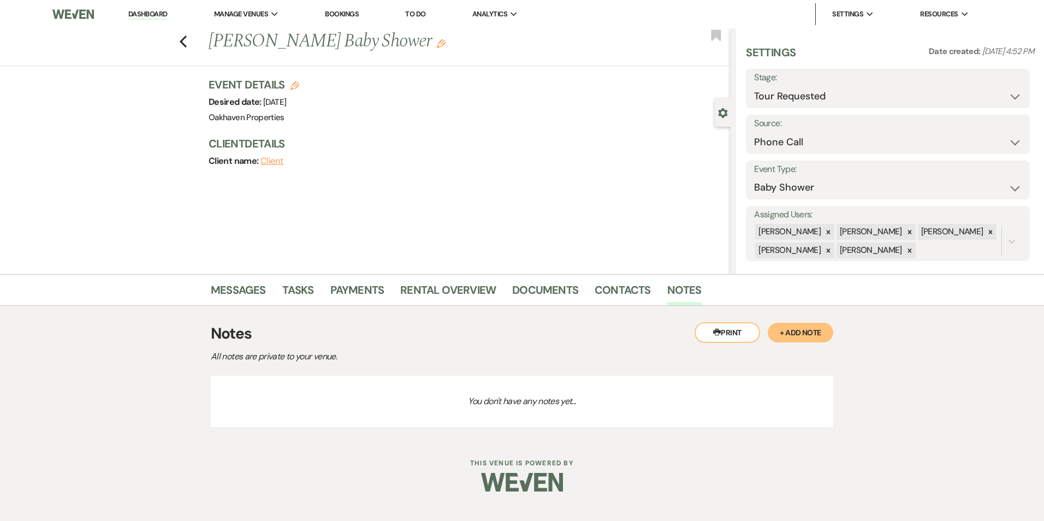
drag, startPoint x: 798, startPoint y: 330, endPoint x: 781, endPoint y: 331, distance: 16.9
click at [796, 330] on button "+ Add Note" at bounding box center [801, 333] width 66 height 20
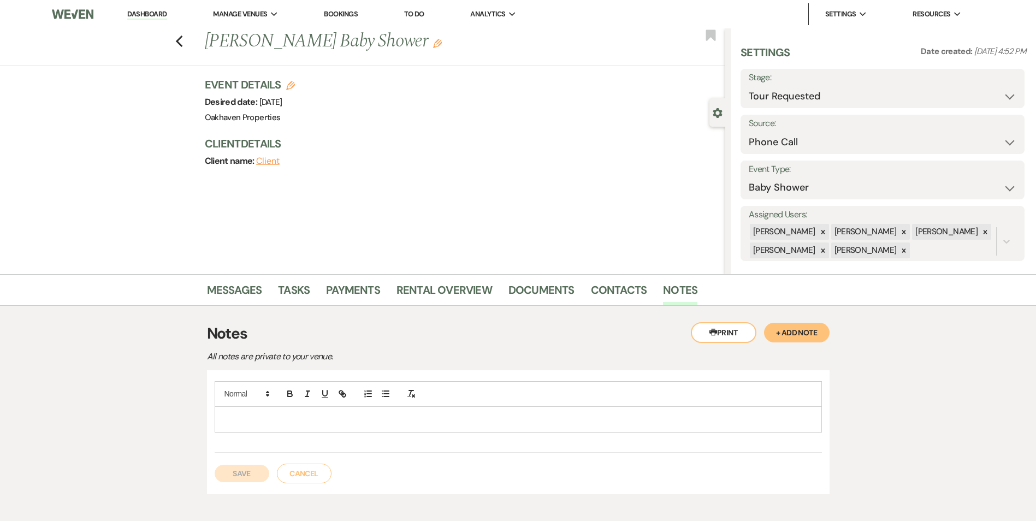
click at [346, 416] on p at bounding box center [518, 419] width 590 height 12
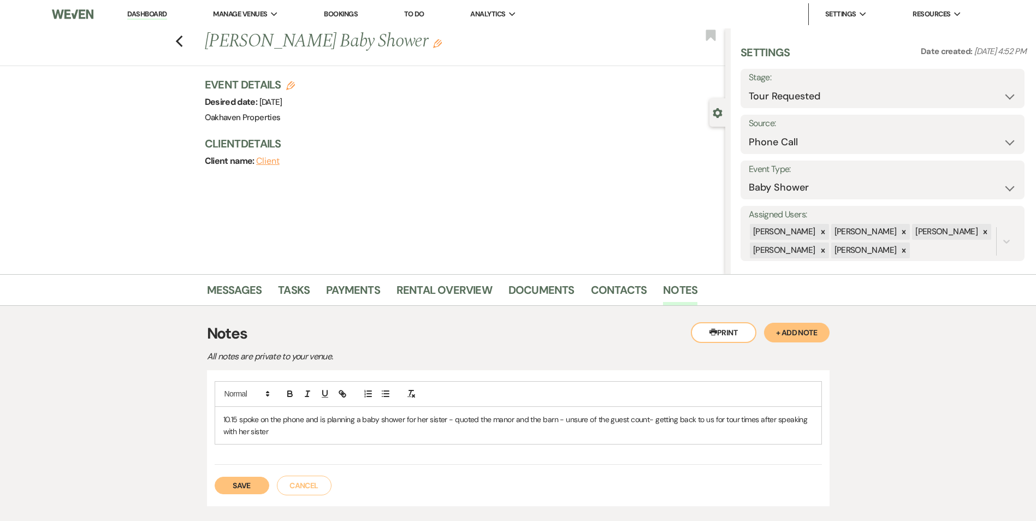
click at [222, 490] on button "Save" at bounding box center [242, 485] width 55 height 17
